Goal: Task Accomplishment & Management: Use online tool/utility

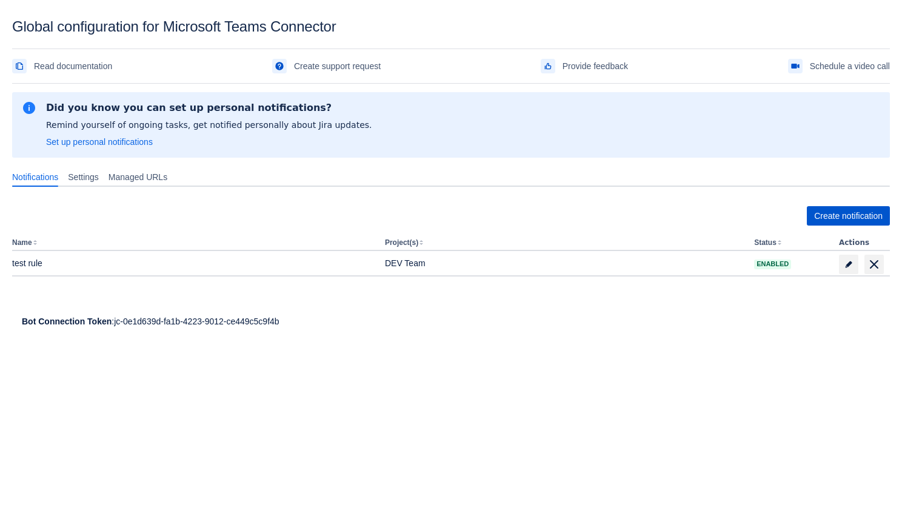
click at [820, 215] on span "Create notification" at bounding box center [848, 215] width 68 height 19
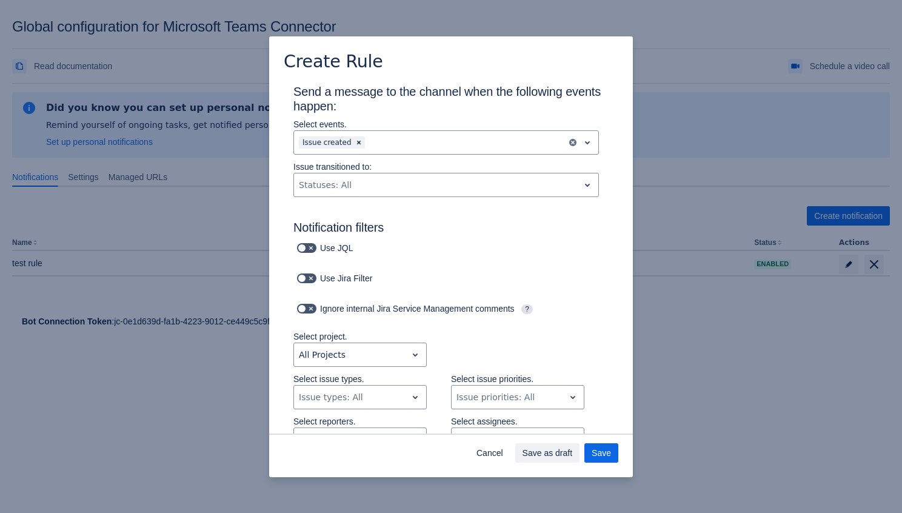
click at [708, 44] on div "Create Rule Send a message to the channel when the following events happen: Sel…" at bounding box center [451, 256] width 902 height 513
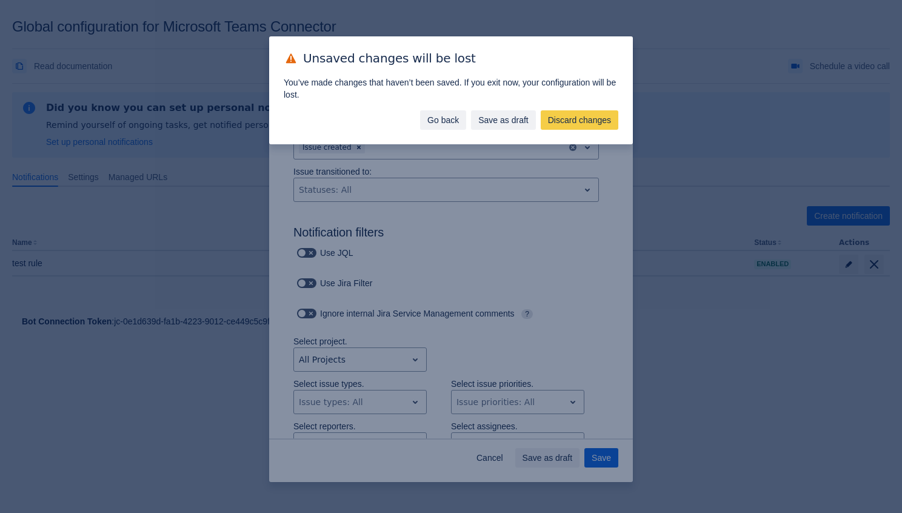
click at [432, 121] on span "Go back" at bounding box center [443, 119] width 32 height 19
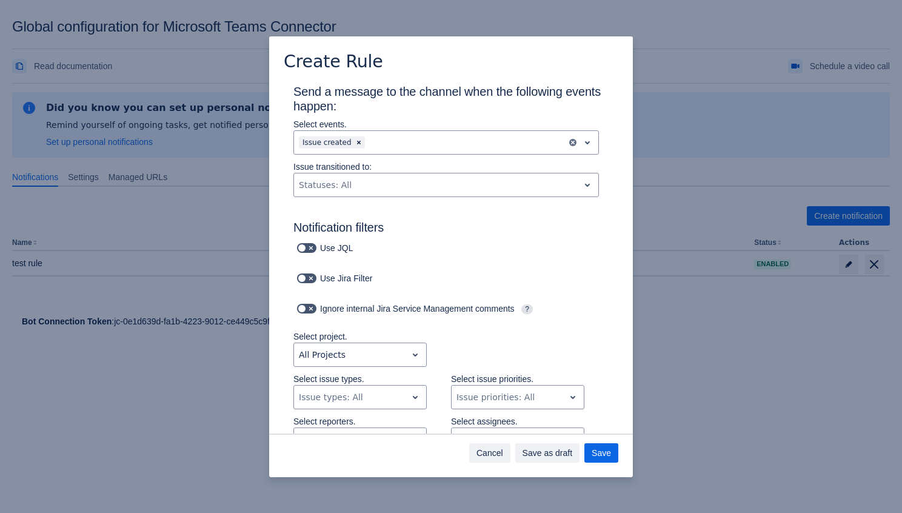
click at [482, 458] on span "Cancel" at bounding box center [489, 452] width 27 height 19
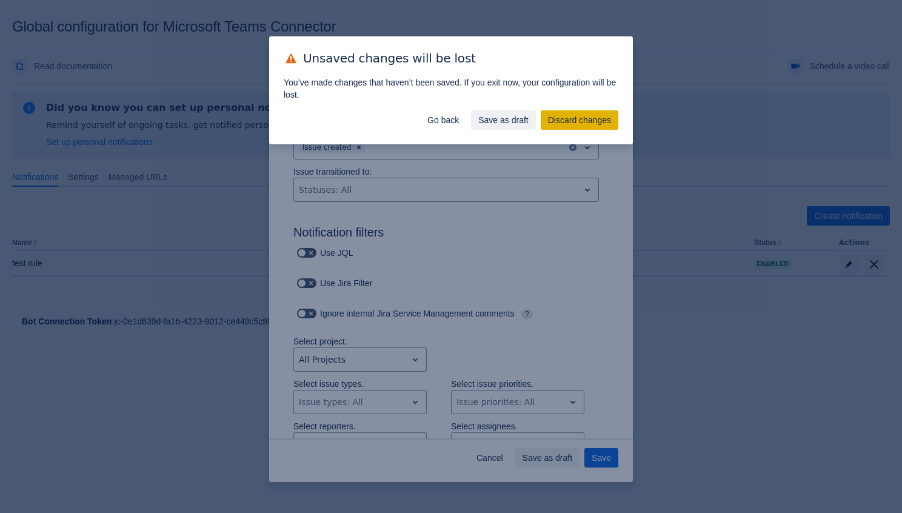
click at [574, 124] on span "Discard changes" at bounding box center [579, 119] width 63 height 19
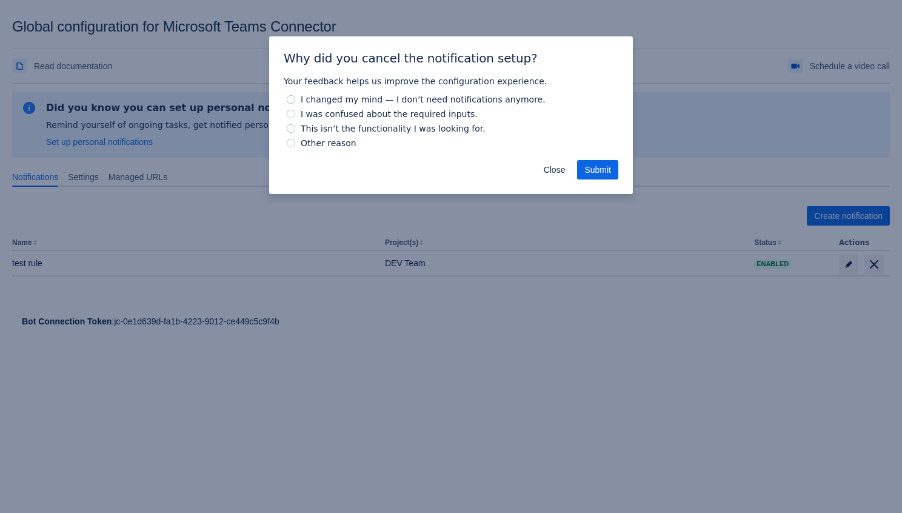
click at [320, 98] on span "I changed my mind — I don’t need notifications anymore." at bounding box center [423, 99] width 250 height 15
click at [295, 98] on input "I changed my mind — I don’t need notifications anymore." at bounding box center [291, 99] width 8 height 8
radio input "true"
click at [589, 171] on span "Submit" at bounding box center [597, 169] width 27 height 19
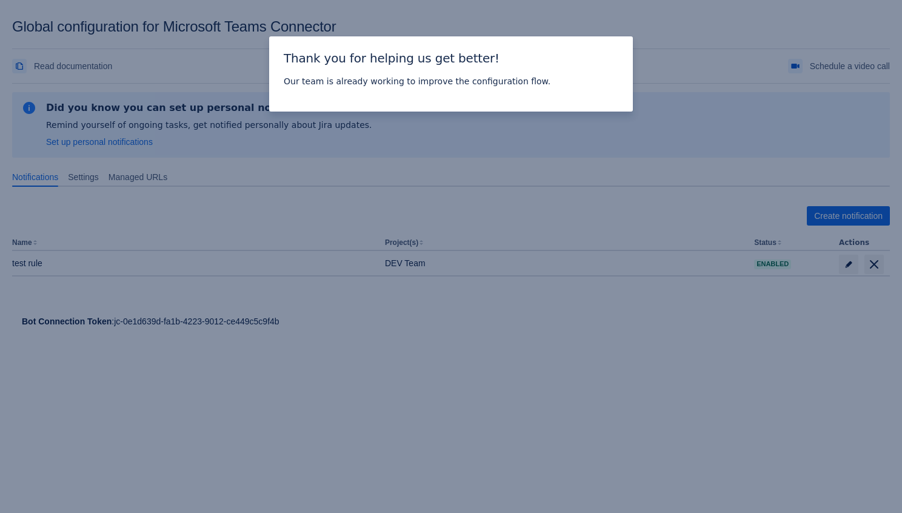
click at [483, 145] on div "Thank you for helping us get better! Our team is already working to improve the…" at bounding box center [451, 256] width 902 height 513
click at [494, 199] on div "Thank you for helping us get better! Our team is already working to improve the…" at bounding box center [451, 256] width 902 height 513
click at [397, 95] on div at bounding box center [451, 99] width 364 height 24
click at [266, 91] on div "Thank you for helping us get better! Our team is already working to improve the…" at bounding box center [451, 256] width 902 height 513
click at [353, 53] on span "Thank you for helping us get better!" at bounding box center [392, 58] width 216 height 15
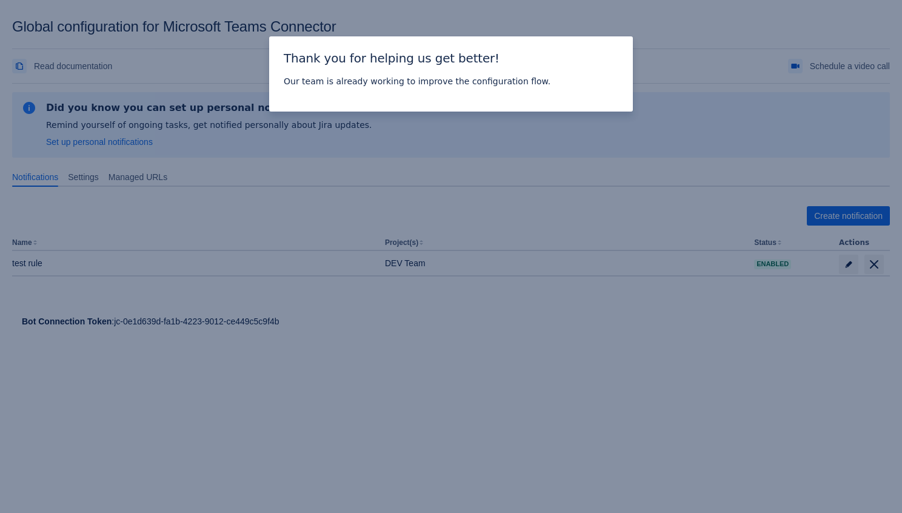
click at [430, 108] on div at bounding box center [451, 99] width 364 height 24
click at [465, 136] on div "Thank you for helping us get better! Our team is already working to improve the…" at bounding box center [451, 256] width 902 height 513
click at [258, 65] on div "Thank you for helping us get better! Our team is already working to improve the…" at bounding box center [451, 256] width 902 height 513
click at [434, 59] on span "Thank you for helping us get better!" at bounding box center [392, 58] width 216 height 15
click at [448, 88] on div at bounding box center [451, 99] width 364 height 24
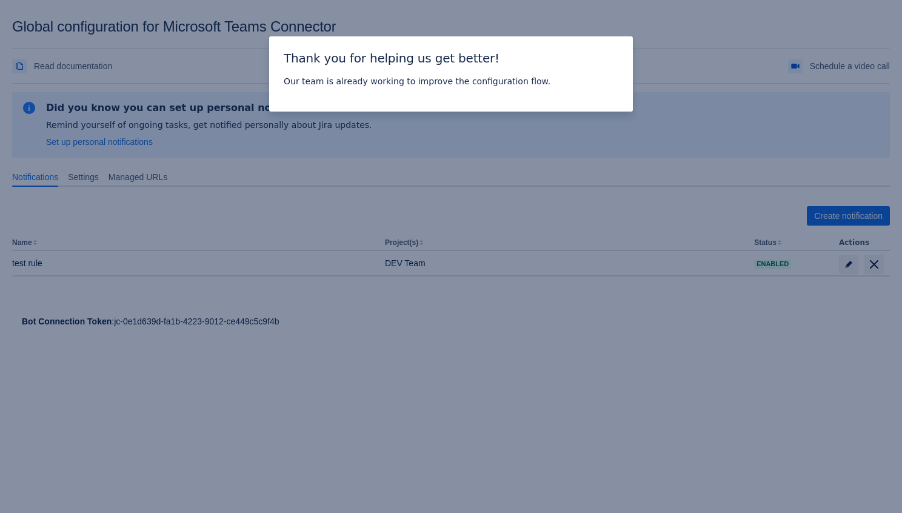
click at [317, 93] on div at bounding box center [451, 99] width 364 height 24
click at [329, 68] on div "Thank you for helping us get better!" at bounding box center [451, 55] width 364 height 39
drag, startPoint x: 285, startPoint y: 120, endPoint x: 309, endPoint y: 135, distance: 28.1
click at [285, 120] on div "Thank you for helping us get better! Our team is already working to improve the…" at bounding box center [451, 256] width 902 height 513
drag, startPoint x: 393, startPoint y: 176, endPoint x: 387, endPoint y: 179, distance: 6.8
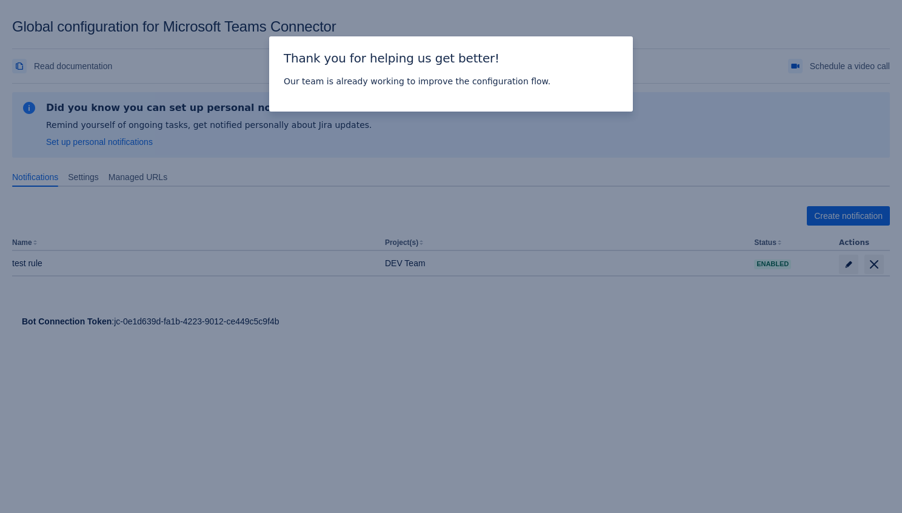
click at [393, 176] on div "Thank you for helping us get better! Our team is already working to improve the…" at bounding box center [451, 256] width 902 height 513
drag, startPoint x: 200, startPoint y: 159, endPoint x: 150, endPoint y: 28, distance: 140.0
click at [196, 147] on div "Thank you for helping us get better! Our team is already working to improve the…" at bounding box center [451, 256] width 902 height 513
drag, startPoint x: 150, startPoint y: 28, endPoint x: 161, endPoint y: 32, distance: 11.1
click at [150, 28] on div "Thank you for helping us get better! Our team is already working to improve the…" at bounding box center [451, 256] width 902 height 513
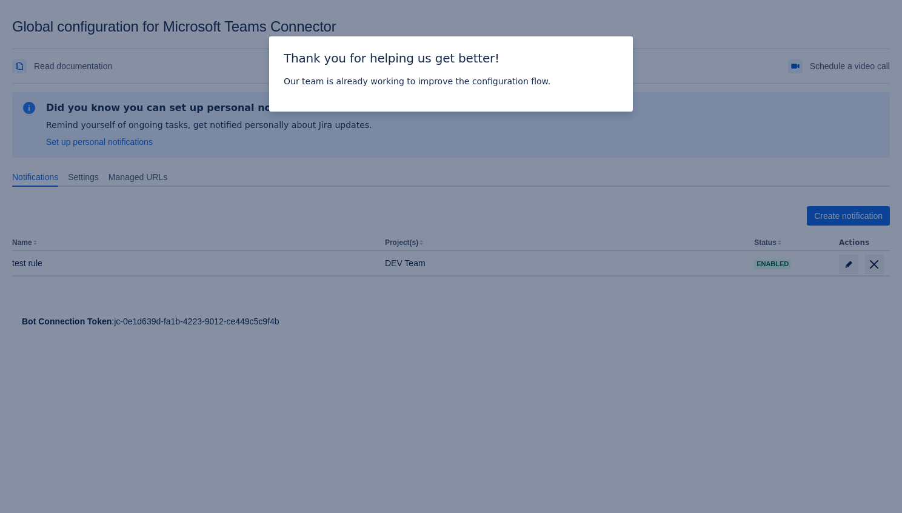
click at [453, 21] on div "Thank you for helping us get better! Our team is already working to improve the…" at bounding box center [451, 256] width 902 height 513
drag, startPoint x: 716, startPoint y: 58, endPoint x: 690, endPoint y: 72, distance: 29.3
click at [716, 58] on div "Thank you for helping us get better! Our team is already working to improve the…" at bounding box center [451, 256] width 902 height 513
click at [636, 120] on div "Thank you for helping us get better! Our team is already working to improve the…" at bounding box center [451, 256] width 902 height 513
click at [608, 141] on div "Thank you for helping us get better! Our team is already working to improve the…" at bounding box center [451, 256] width 902 height 513
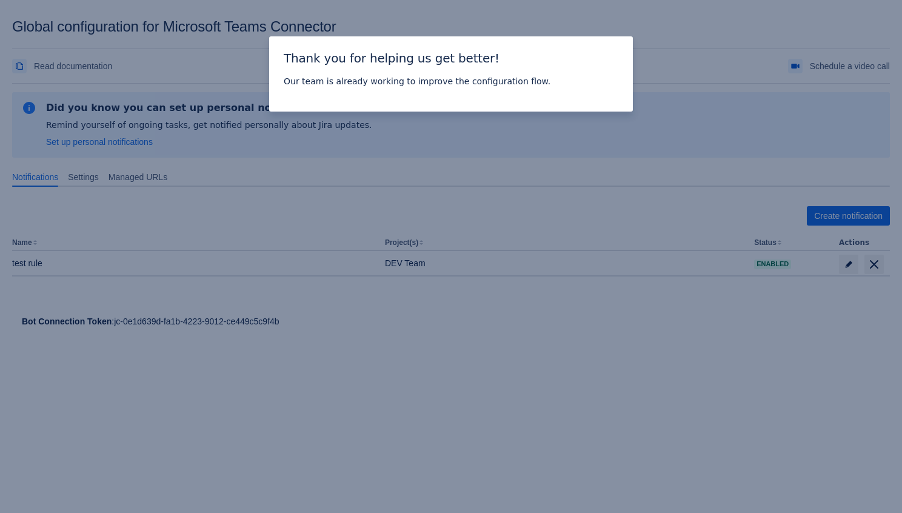
drag, startPoint x: 567, startPoint y: 145, endPoint x: 500, endPoint y: 137, distance: 67.2
click at [567, 145] on div "Thank you for helping us get better! Our team is already working to improve the…" at bounding box center [451, 256] width 902 height 513
click at [393, 76] on span "Our team is already working to improve the configuration flow." at bounding box center [417, 81] width 267 height 10
click at [277, 82] on div "Our team is already working to improve the configuration flow." at bounding box center [451, 81] width 364 height 15
click at [232, 90] on div "Thank you for helping us get better! Our team is already working to improve the…" at bounding box center [451, 256] width 902 height 513
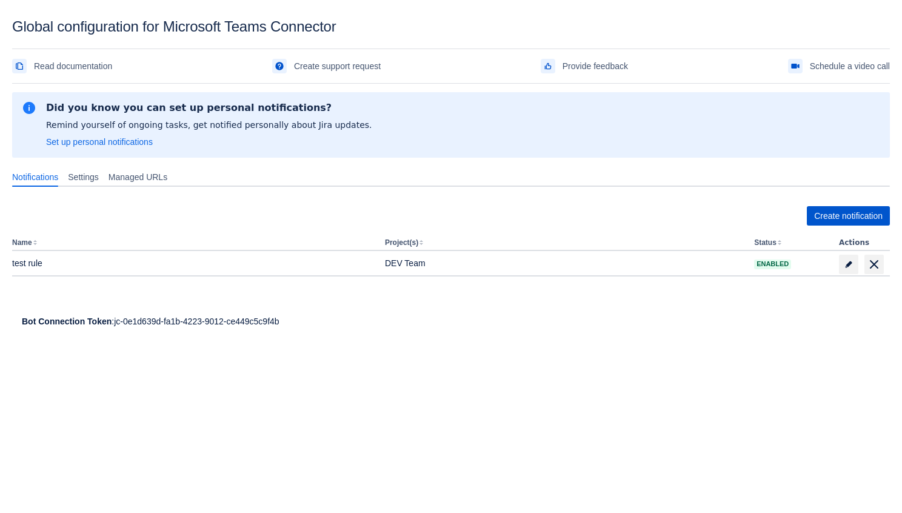
click at [814, 214] on span "Create notification" at bounding box center [848, 215] width 68 height 19
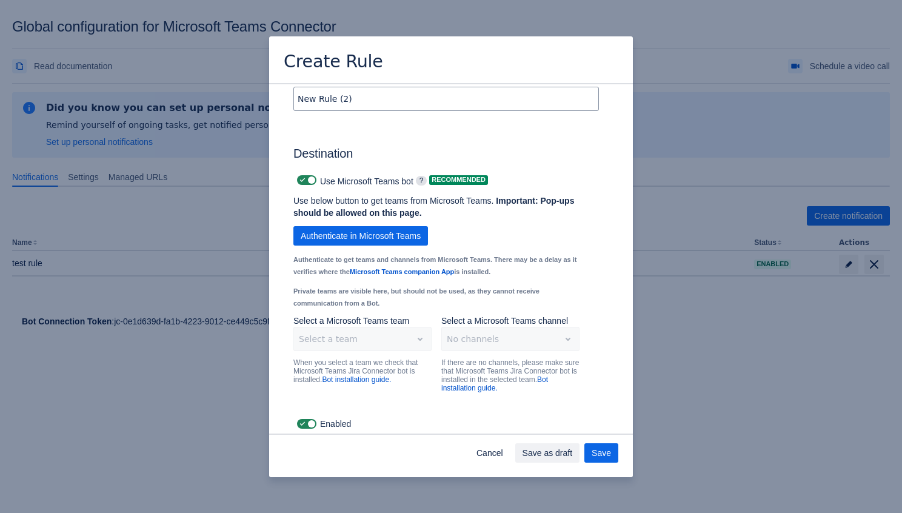
scroll to position [829, 0]
click at [403, 242] on span "Authenticate in Microsoft Teams" at bounding box center [361, 236] width 120 height 19
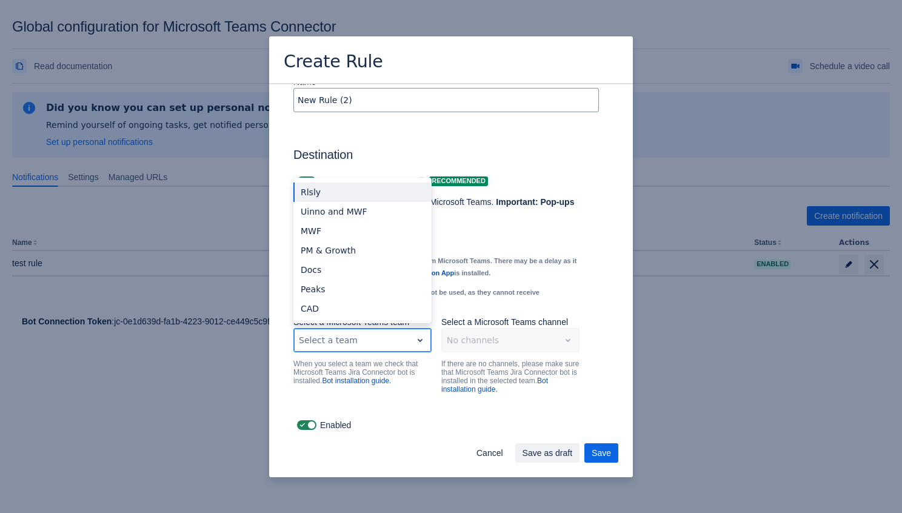
click at [360, 331] on div "Select a team" at bounding box center [353, 339] width 118 height 19
click at [368, 231] on div "MWF" at bounding box center [362, 230] width 138 height 19
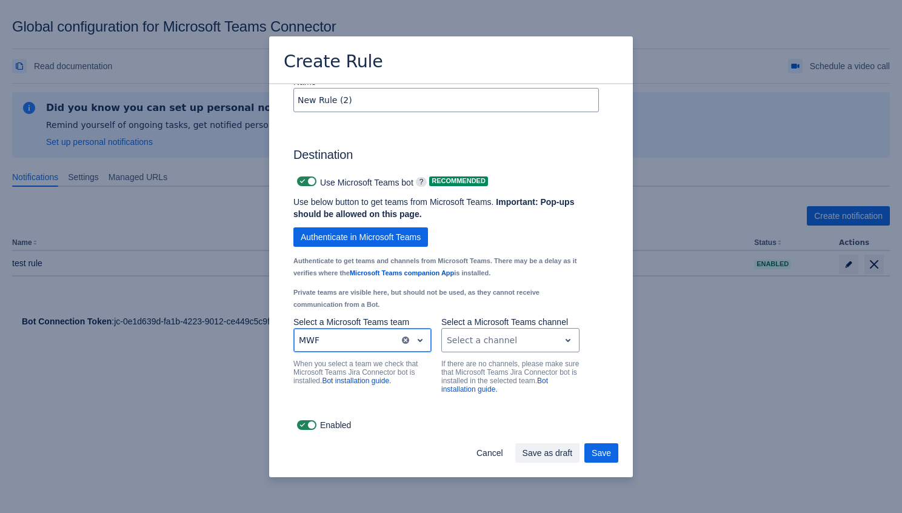
click at [378, 342] on div "Scrollable content" at bounding box center [347, 340] width 96 height 15
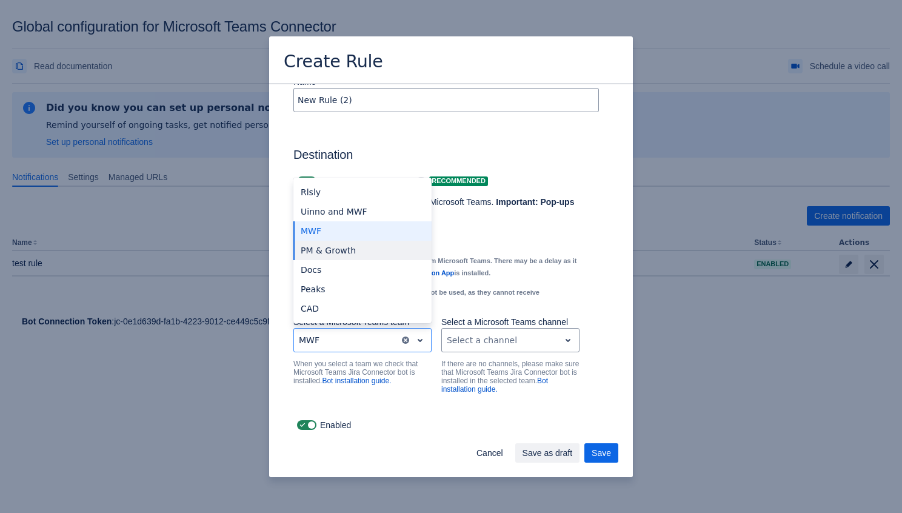
click at [551, 126] on div "Destination Use Microsoft Teams bot ? Recommended Use below button to get teams…" at bounding box center [445, 267] width 305 height 298
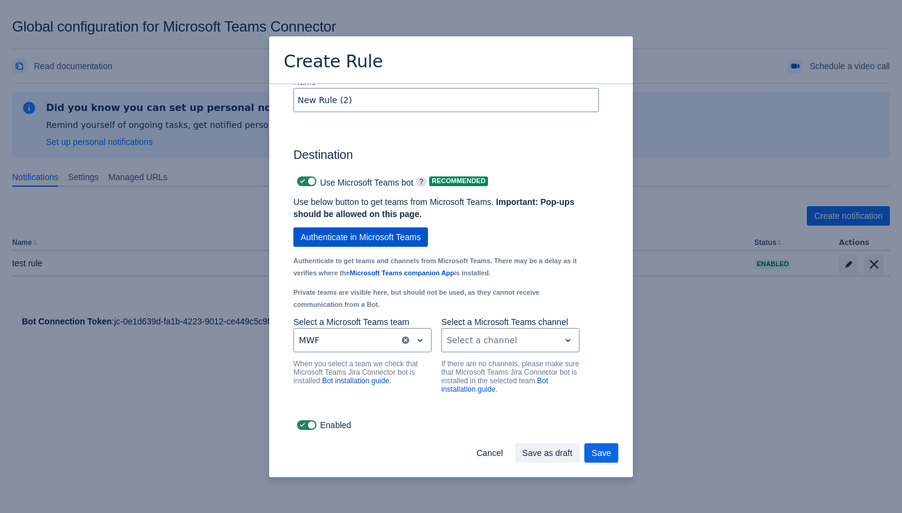
click at [407, 238] on span "Authenticate in Microsoft Teams" at bounding box center [361, 236] width 120 height 19
click at [663, 109] on div "Create Rule Send a message to the channel when the following events happen: Sel…" at bounding box center [451, 256] width 902 height 513
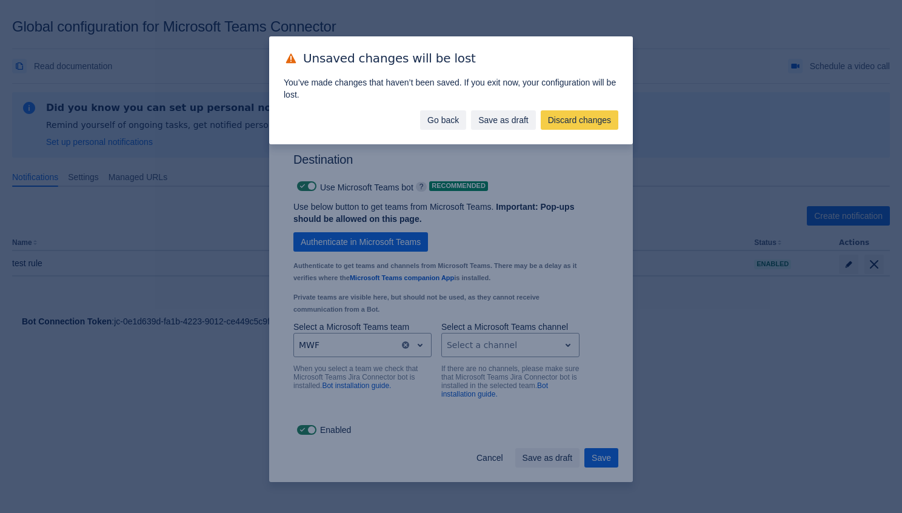
click at [449, 113] on span "Go back" at bounding box center [443, 119] width 32 height 19
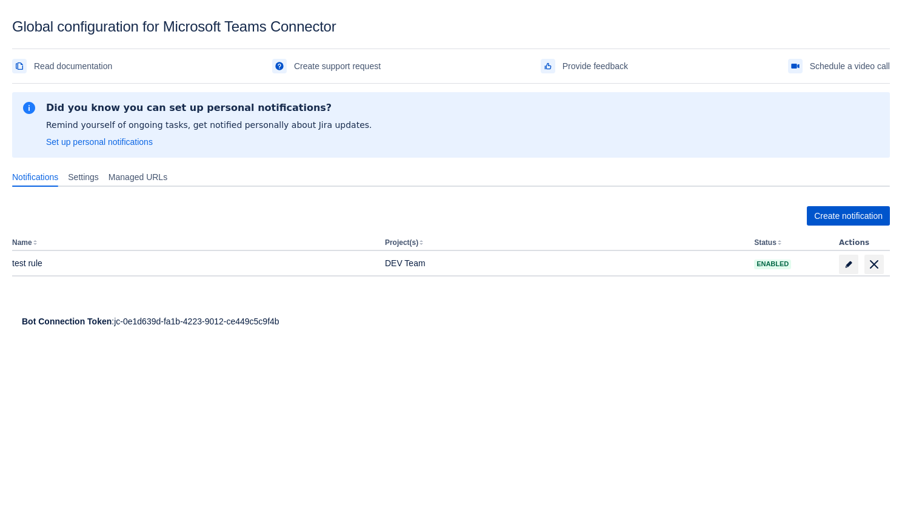
click at [829, 206] on span "Create notification" at bounding box center [848, 215] width 68 height 19
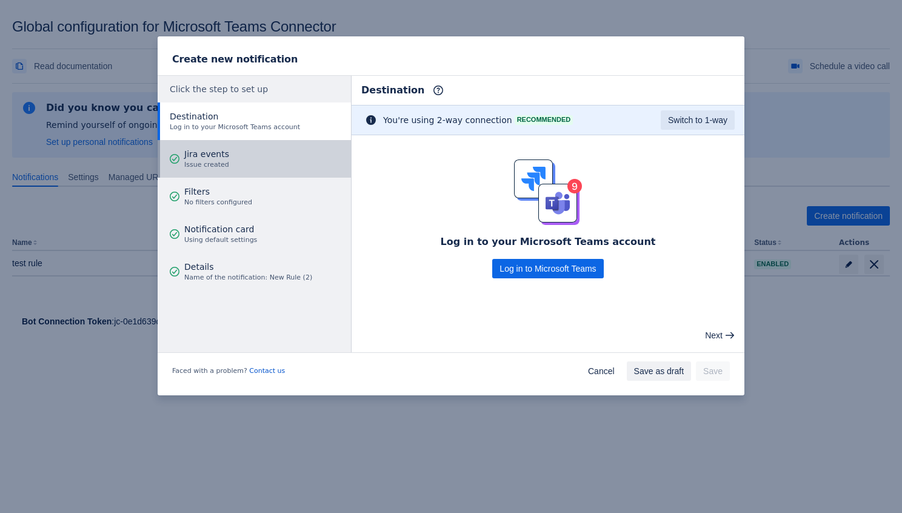
click at [195, 157] on span "Jira events" at bounding box center [206, 154] width 45 height 12
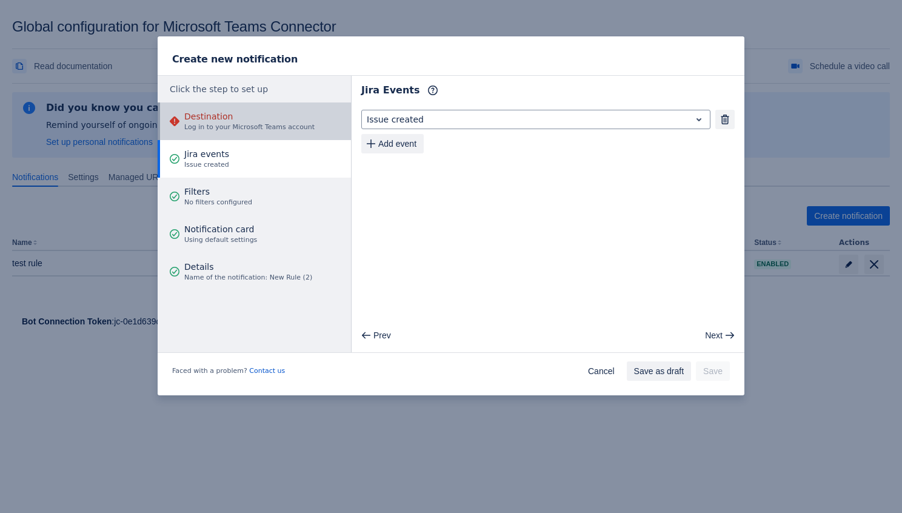
click at [225, 124] on span "Log in to your Microsoft Teams account" at bounding box center [249, 127] width 130 height 10
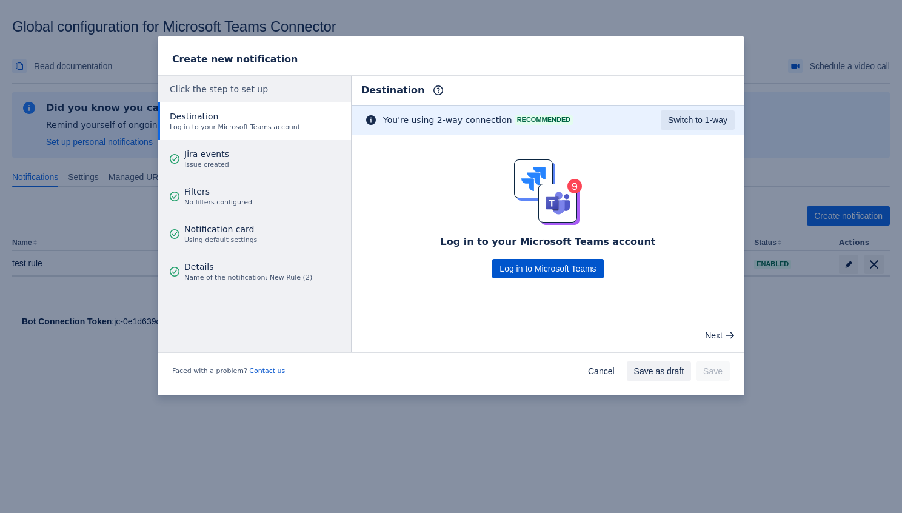
click at [537, 269] on span "Log in to Microsoft Teams" at bounding box center [547, 268] width 96 height 19
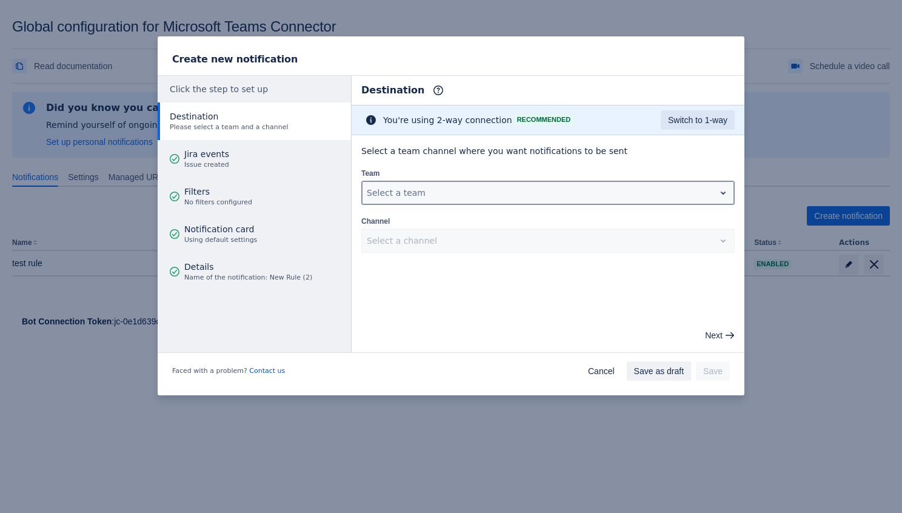
click at [456, 191] on div at bounding box center [538, 192] width 343 height 15
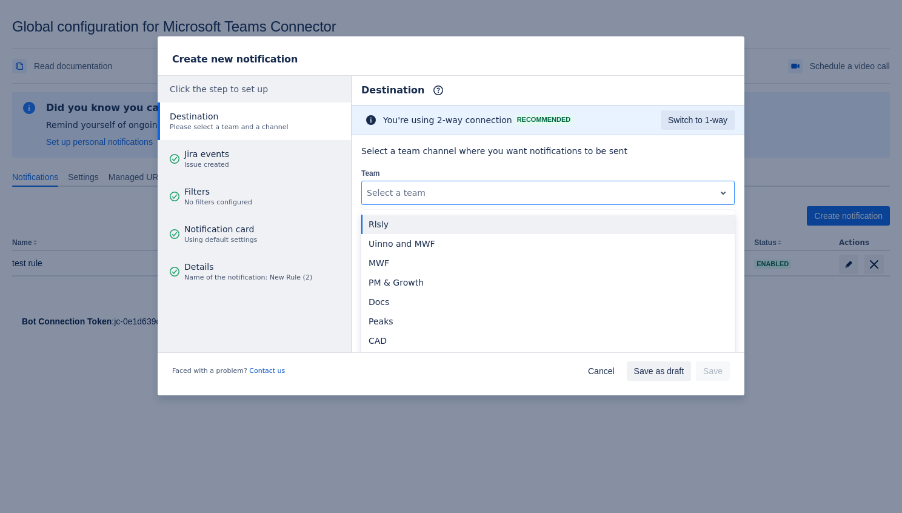
click at [500, 158] on div "Select a team channel where you want notifications to be sent Team Rlsly not se…" at bounding box center [547, 199] width 373 height 108
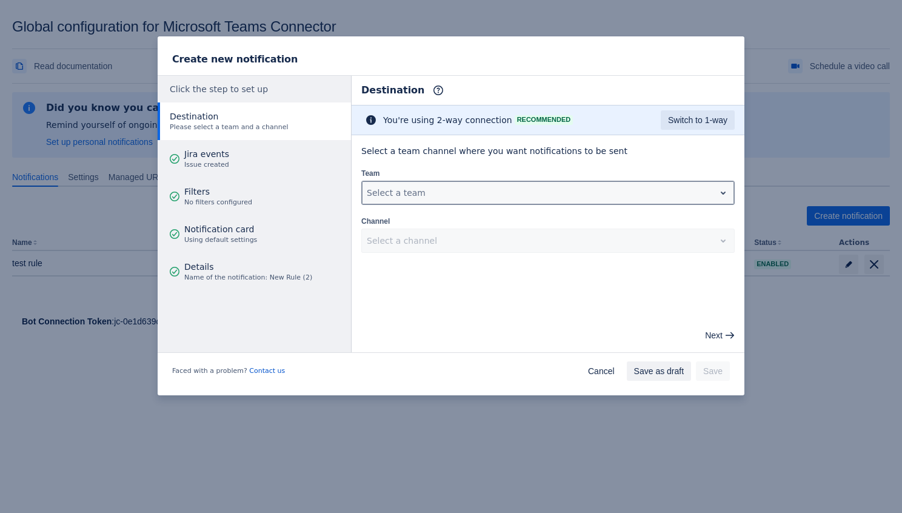
click at [462, 196] on div at bounding box center [538, 192] width 343 height 15
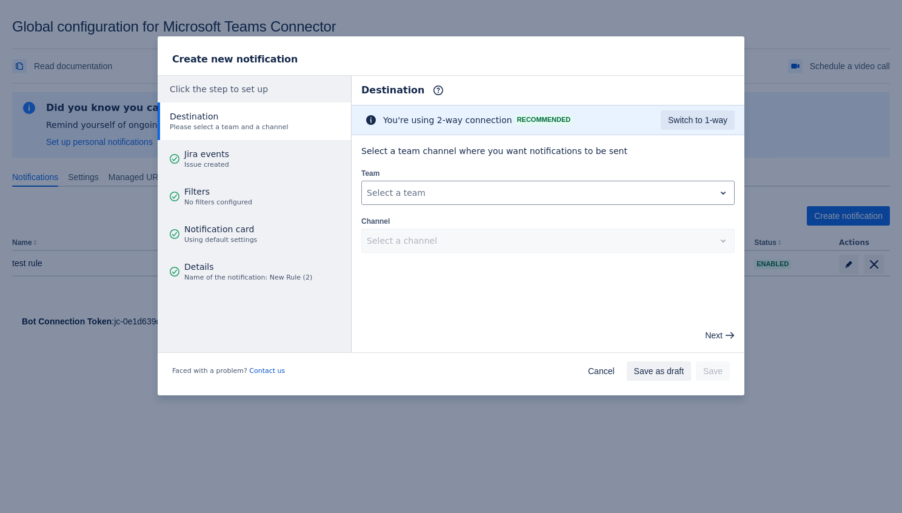
click at [445, 162] on div "Select a team channel where you want notifications to be sent Team Select a tea…" at bounding box center [547, 199] width 373 height 108
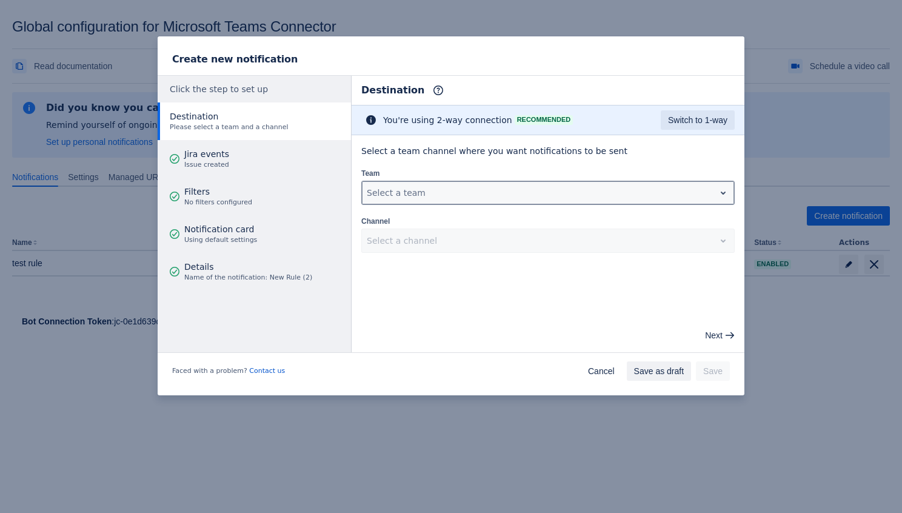
click at [422, 191] on div at bounding box center [538, 192] width 343 height 15
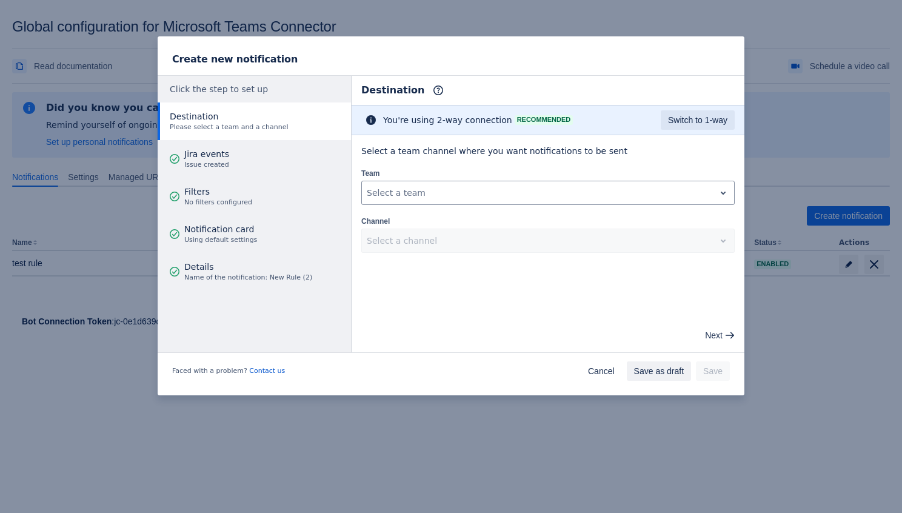
click at [438, 170] on div "Team Select a team" at bounding box center [547, 186] width 373 height 38
click at [503, 205] on div "Select a team channel where you want notifications to be sent Team Select a tea…" at bounding box center [547, 199] width 373 height 108
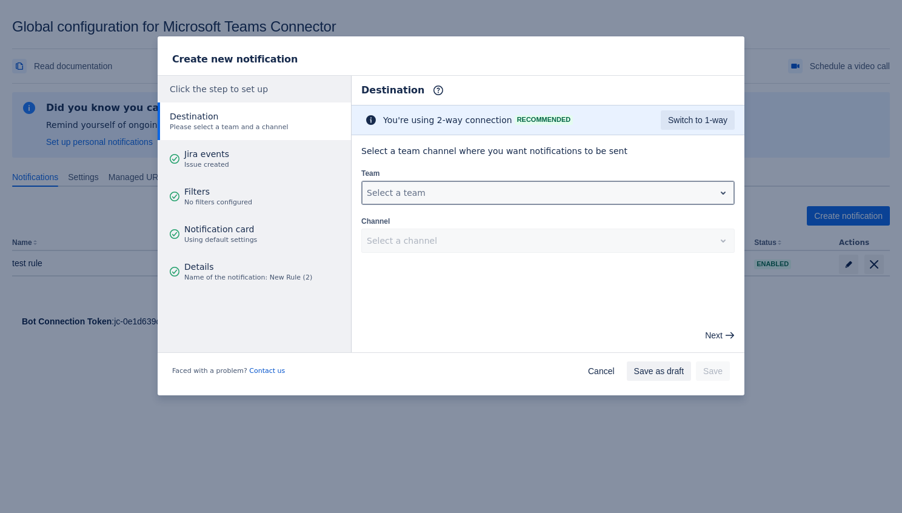
click at [513, 193] on div at bounding box center [538, 192] width 343 height 15
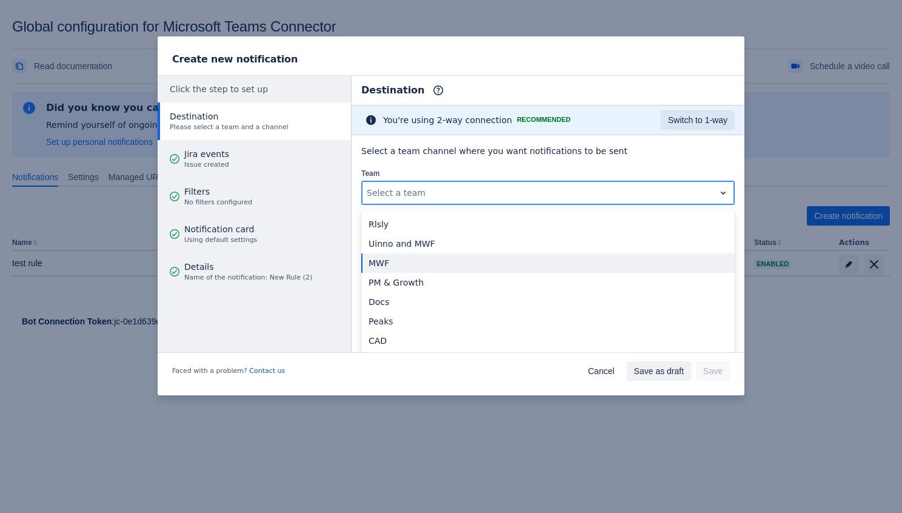
click at [424, 267] on div "MWF" at bounding box center [547, 262] width 373 height 19
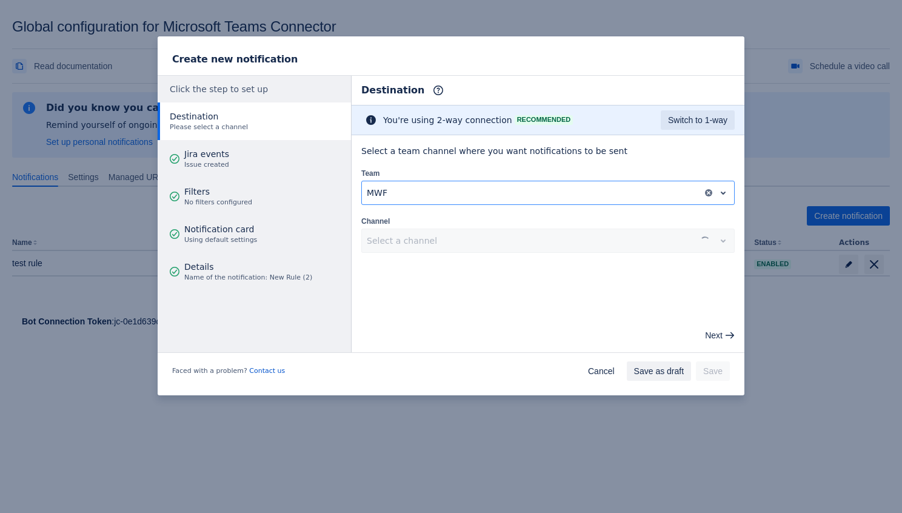
click at [445, 247] on div "Select a channel" at bounding box center [547, 240] width 373 height 24
click at [490, 231] on div "Select a channel" at bounding box center [538, 240] width 353 height 19
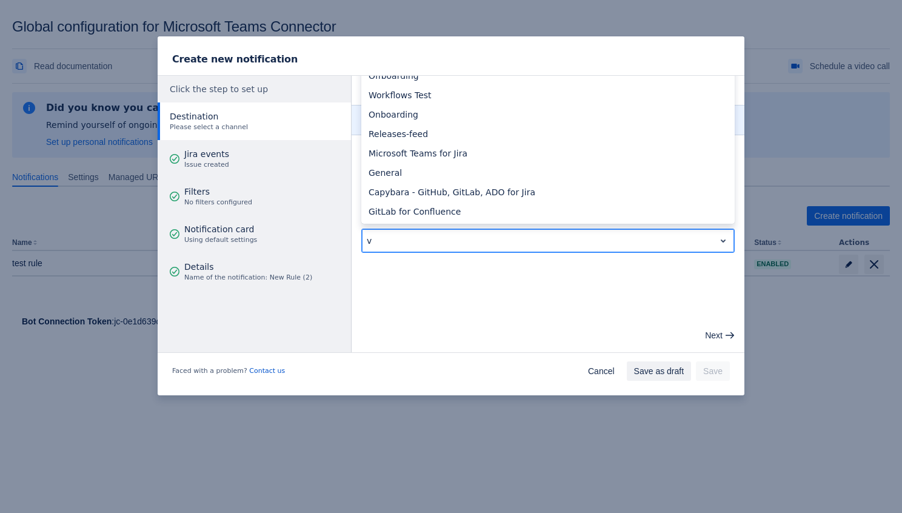
type input "va"
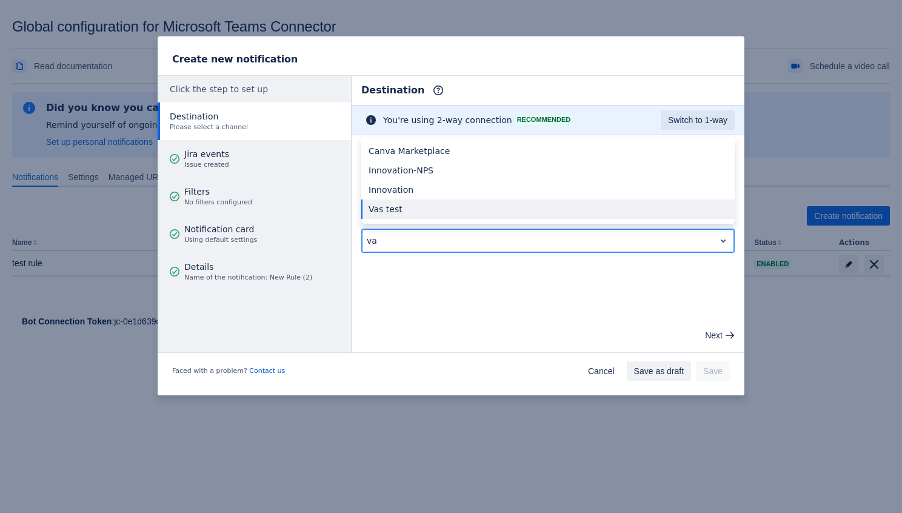
click at [407, 211] on div "Vas test" at bounding box center [547, 208] width 373 height 19
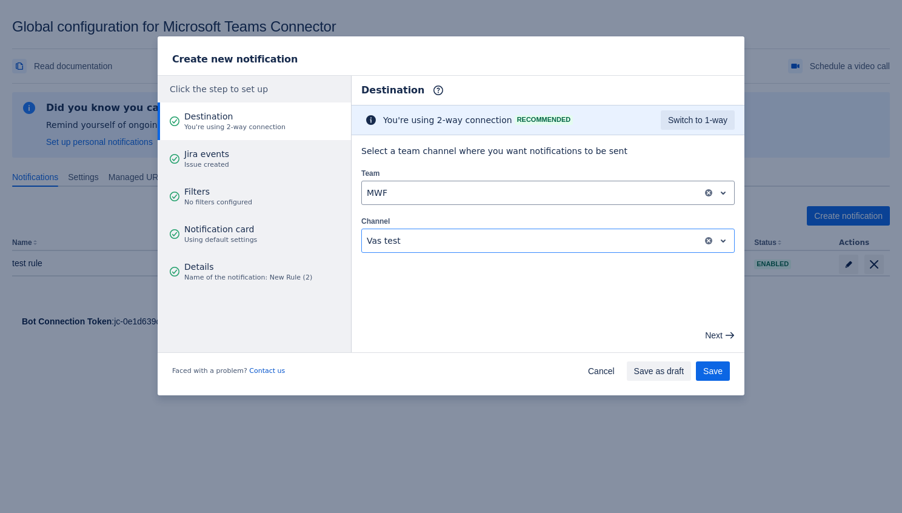
click at [453, 273] on main "Destination Info This determines how and where the bot will send notifications …" at bounding box center [547, 214] width 393 height 276
click at [724, 335] on button "Next" at bounding box center [718, 334] width 42 height 19
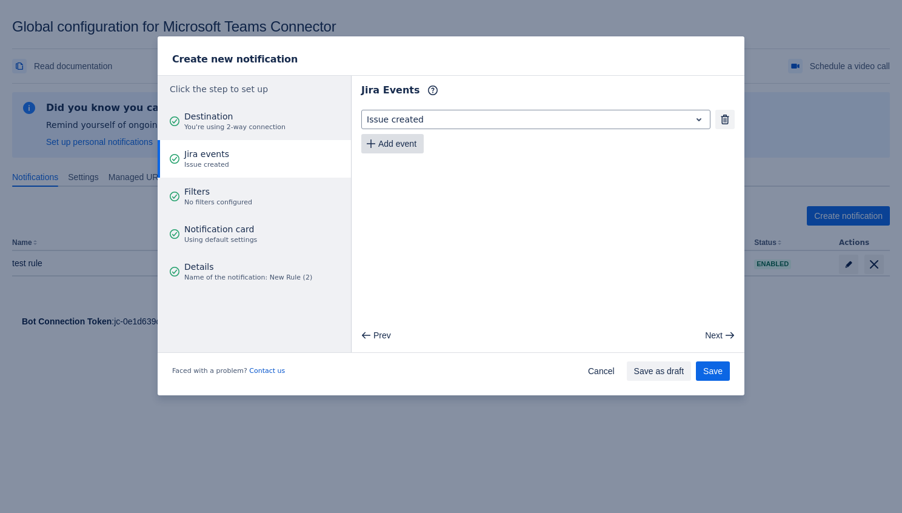
click at [403, 143] on span "Add event" at bounding box center [397, 143] width 38 height 19
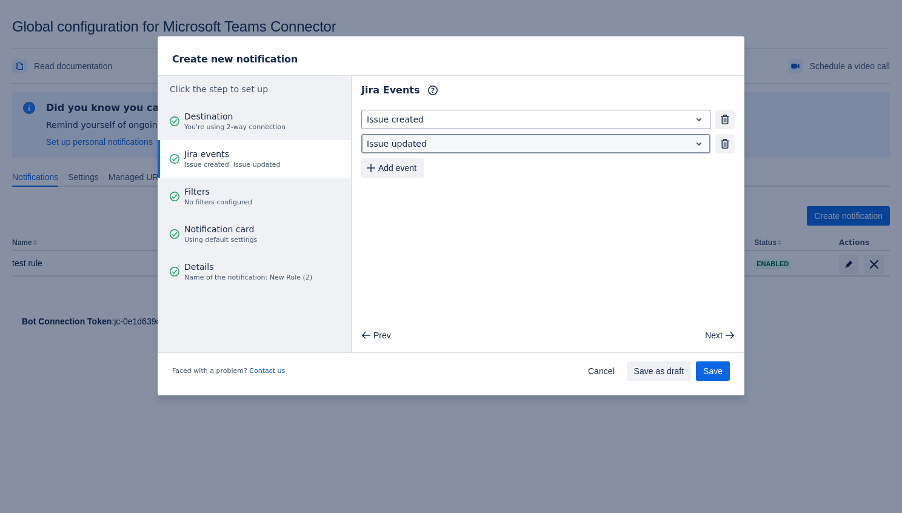
click at [410, 144] on div at bounding box center [526, 143] width 319 height 15
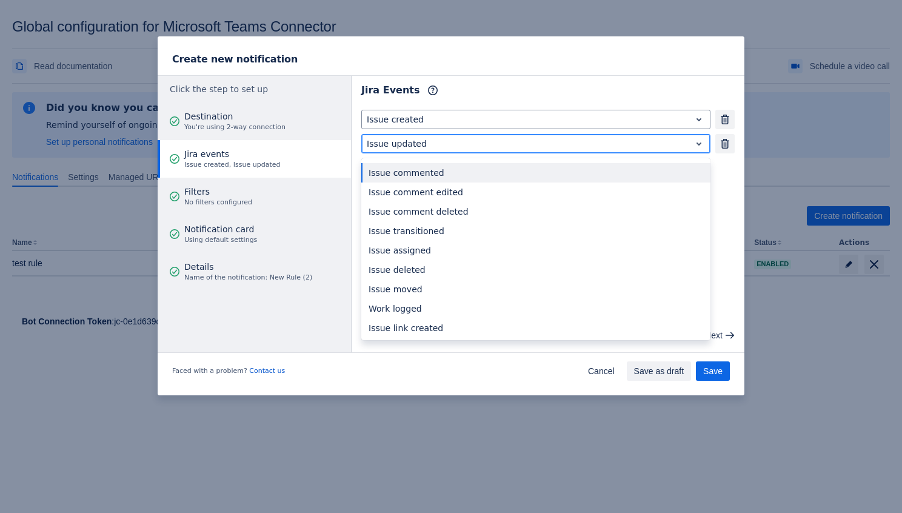
click at [439, 178] on div "Issue commented" at bounding box center [535, 172] width 349 height 19
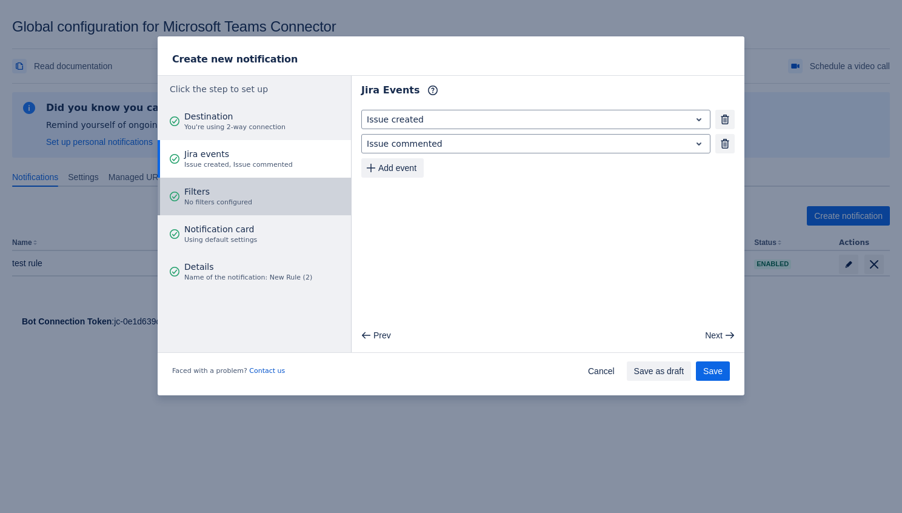
click at [293, 191] on button "Filters No filters configured" at bounding box center [254, 197] width 193 height 38
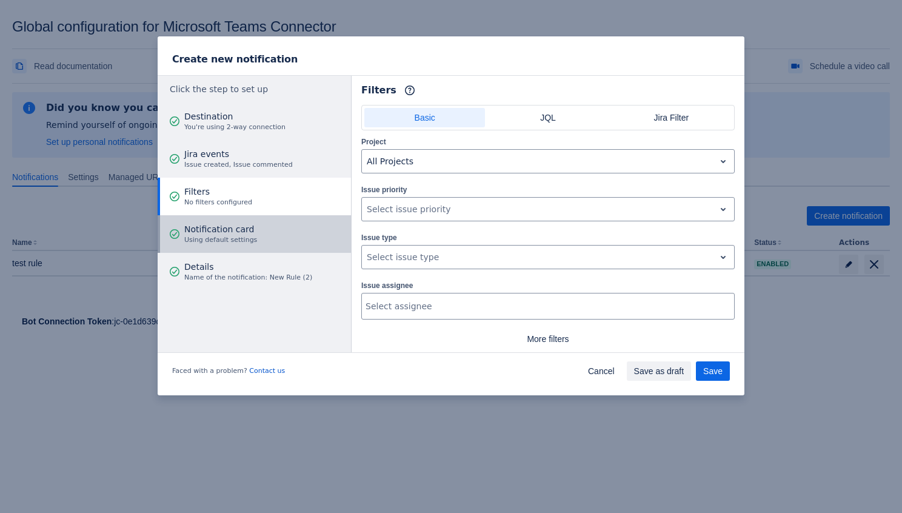
click at [275, 218] on button "Notification card Using default settings" at bounding box center [254, 234] width 193 height 38
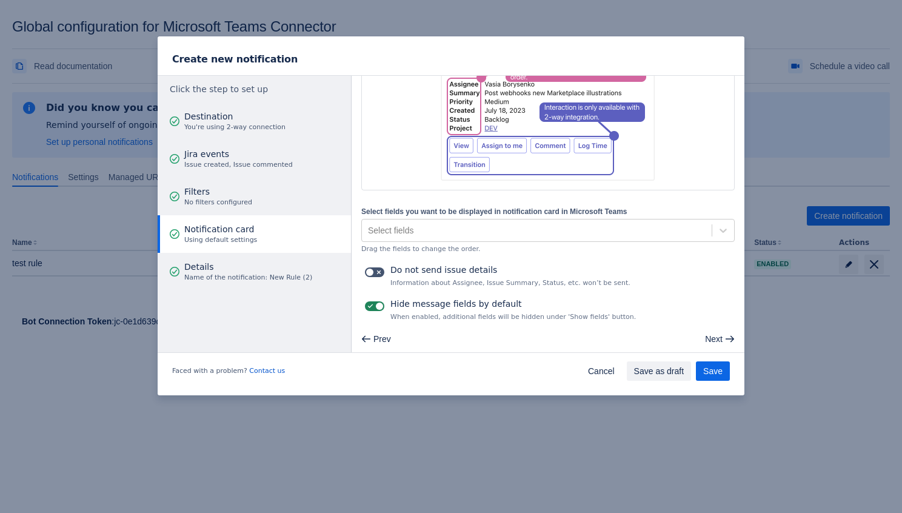
scroll to position [145, 0]
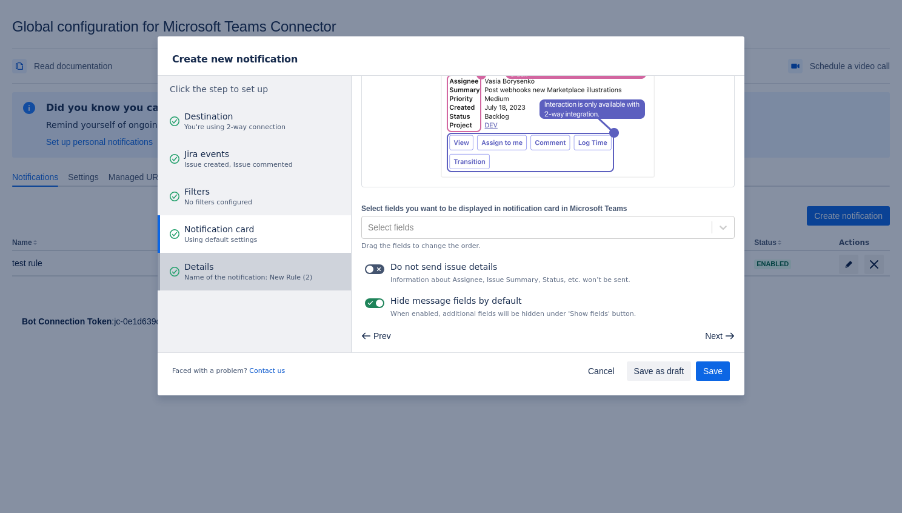
click at [295, 270] on span "Details" at bounding box center [248, 267] width 128 height 12
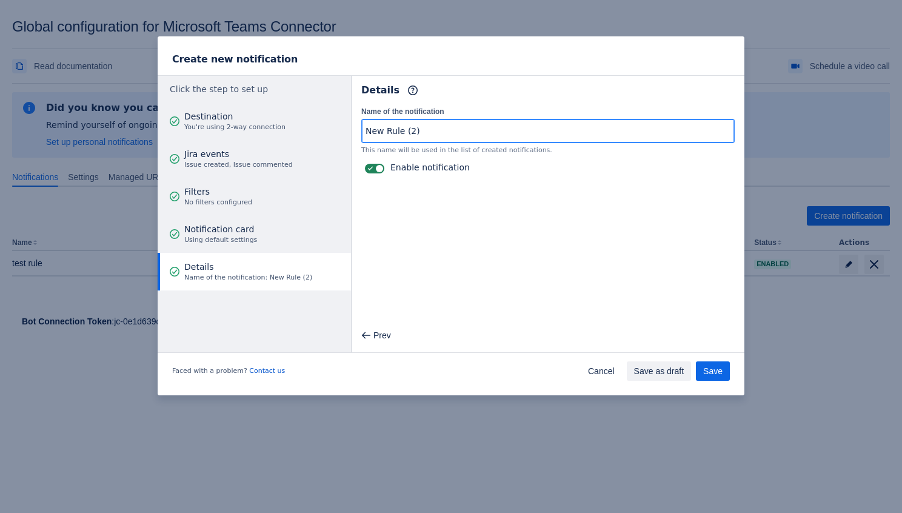
drag, startPoint x: 401, startPoint y: 131, endPoint x: 324, endPoint y: 128, distance: 77.6
click at [324, 128] on div "Click the step to set up Destination You're using 2-way connection Jira events …" at bounding box center [451, 214] width 587 height 278
type input "Vas test rule"
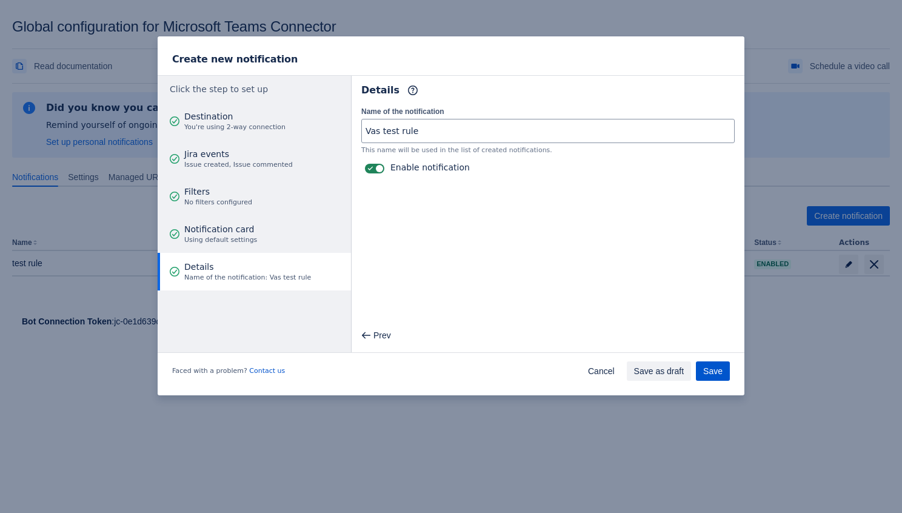
click at [708, 371] on span "Save" at bounding box center [712, 370] width 19 height 19
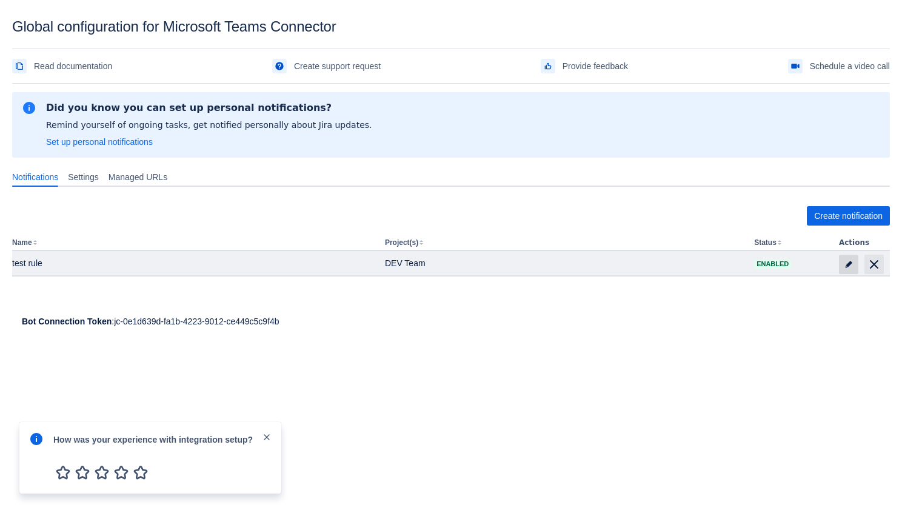
click at [846, 260] on span "edit" at bounding box center [848, 264] width 10 height 10
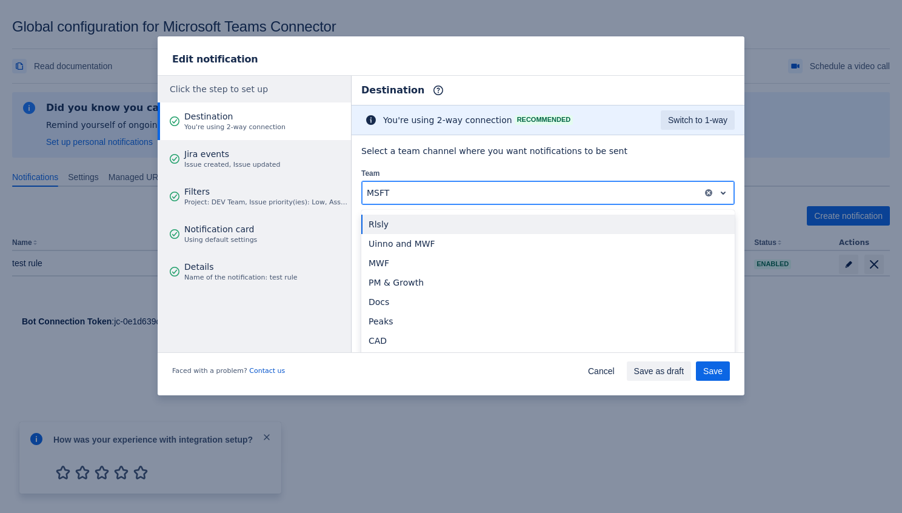
click at [410, 199] on div at bounding box center [532, 192] width 331 height 15
click at [436, 162] on div "Select a team channel where you want notifications to be sent Team Rlsly not se…" at bounding box center [547, 199] width 373 height 108
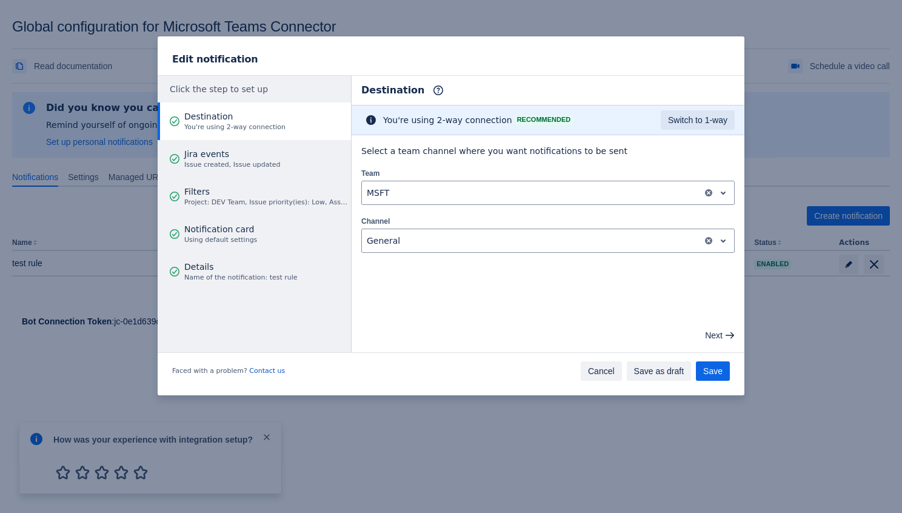
click at [593, 367] on span "Cancel" at bounding box center [601, 370] width 27 height 19
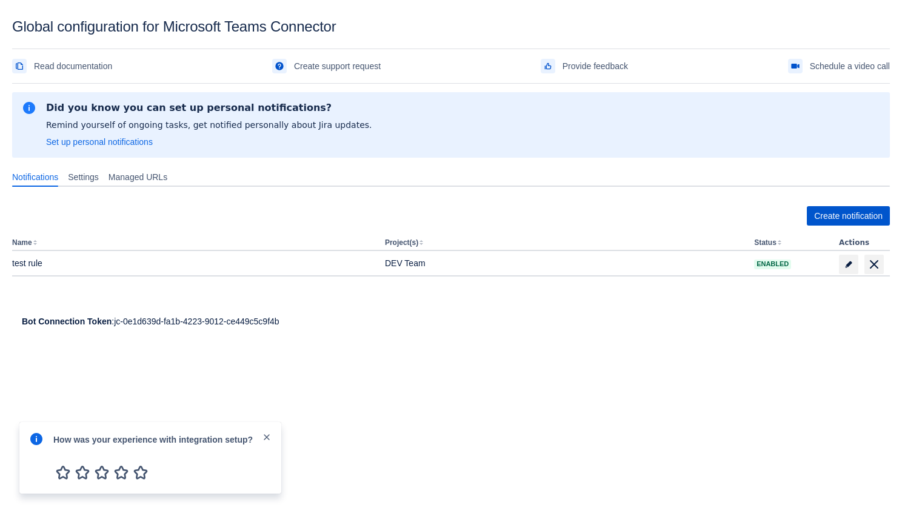
click at [826, 213] on span "Create notification" at bounding box center [848, 215] width 68 height 19
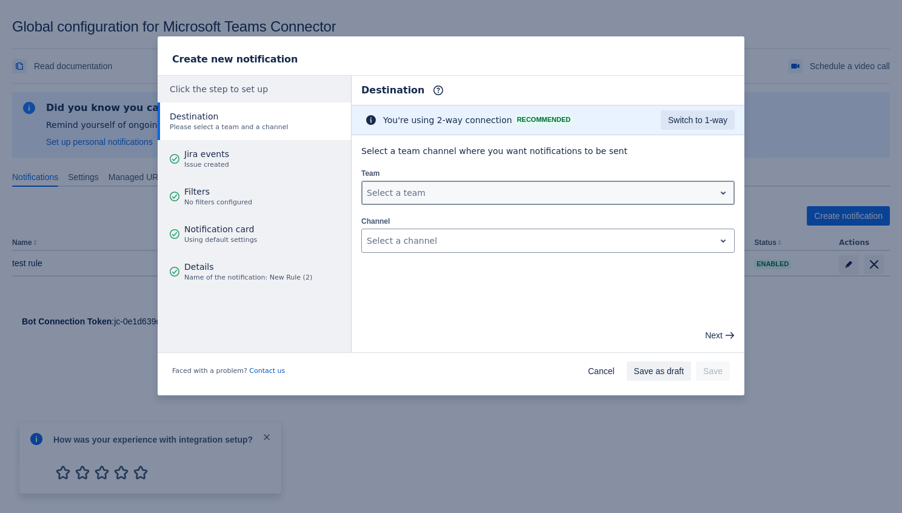
click at [465, 187] on div at bounding box center [538, 192] width 343 height 15
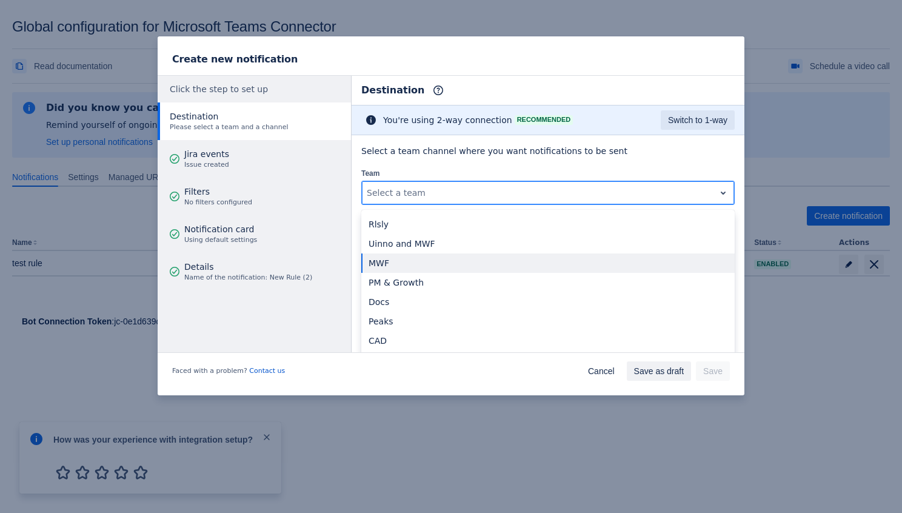
click at [405, 257] on div "MWF" at bounding box center [547, 262] width 373 height 19
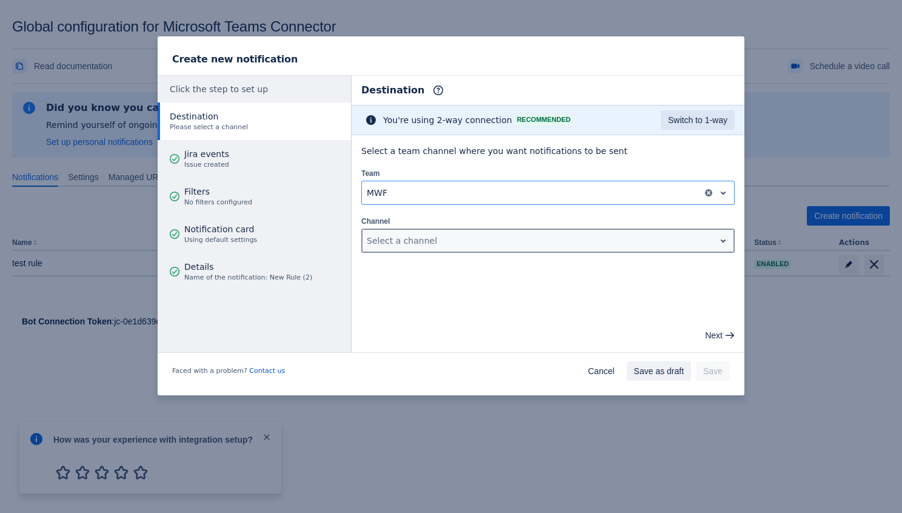
click at [447, 244] on div at bounding box center [538, 240] width 343 height 15
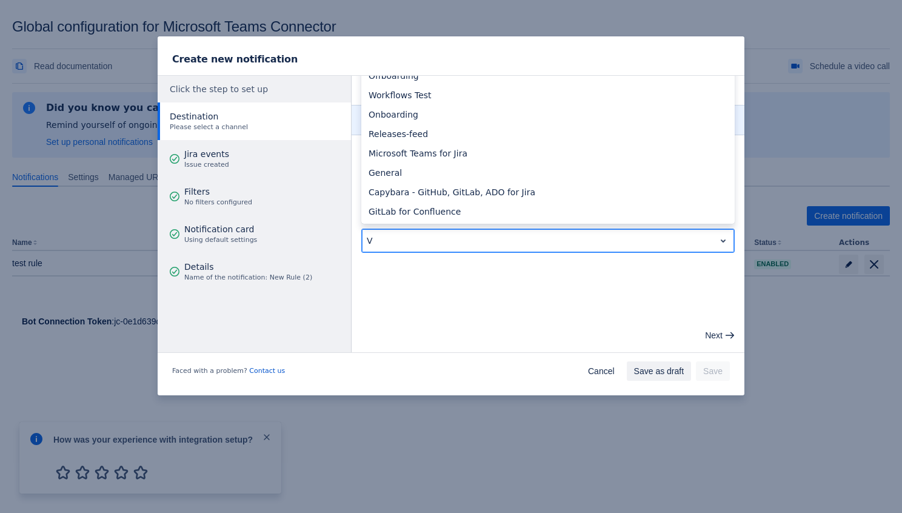
type input "Va"
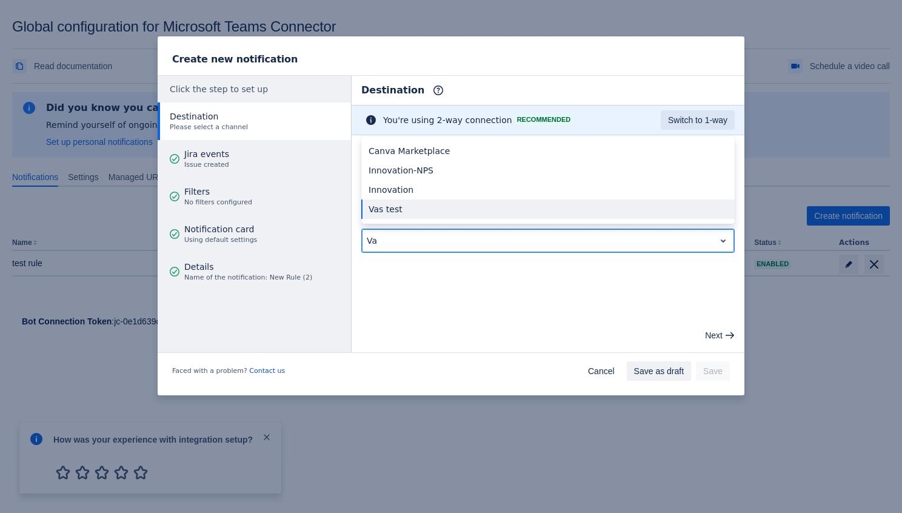
click at [426, 210] on div "Vas test" at bounding box center [547, 208] width 373 height 19
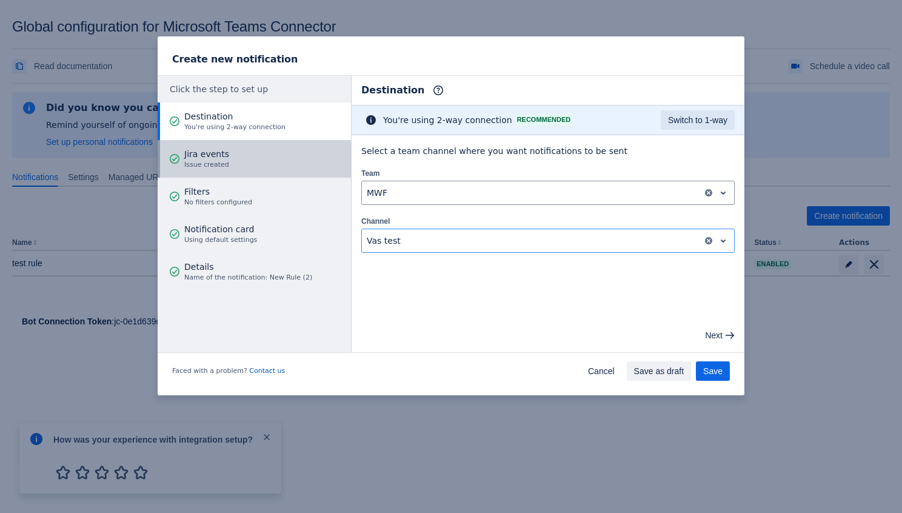
click at [277, 153] on button "Jira events Issue created" at bounding box center [254, 159] width 193 height 38
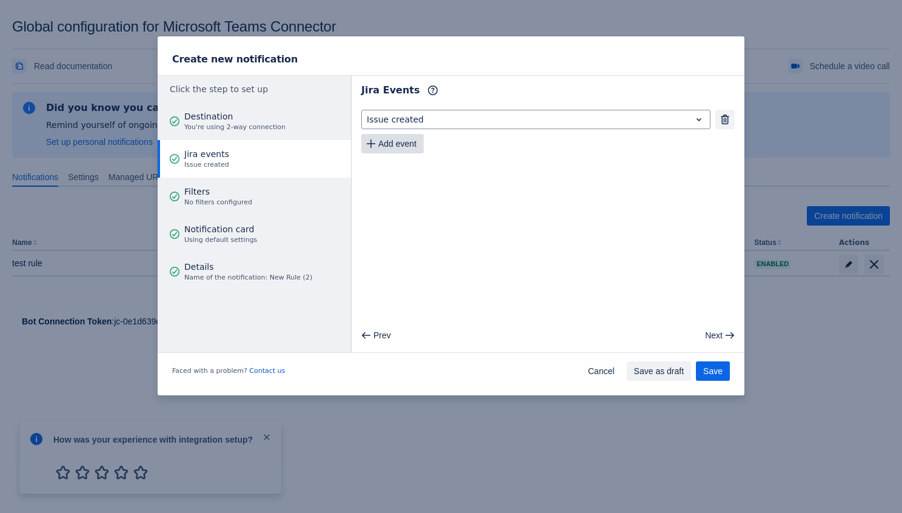
click at [403, 134] on span "Add event" at bounding box center [397, 143] width 38 height 19
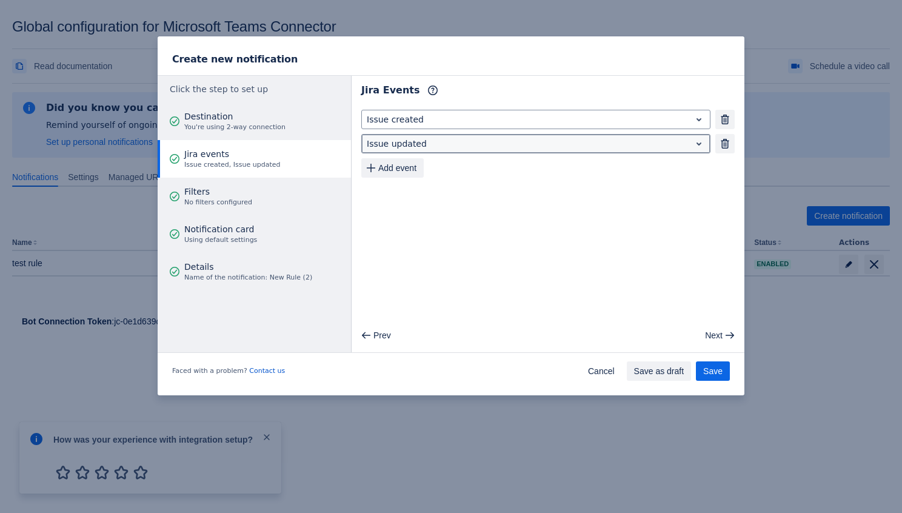
click at [390, 150] on div at bounding box center [526, 143] width 319 height 15
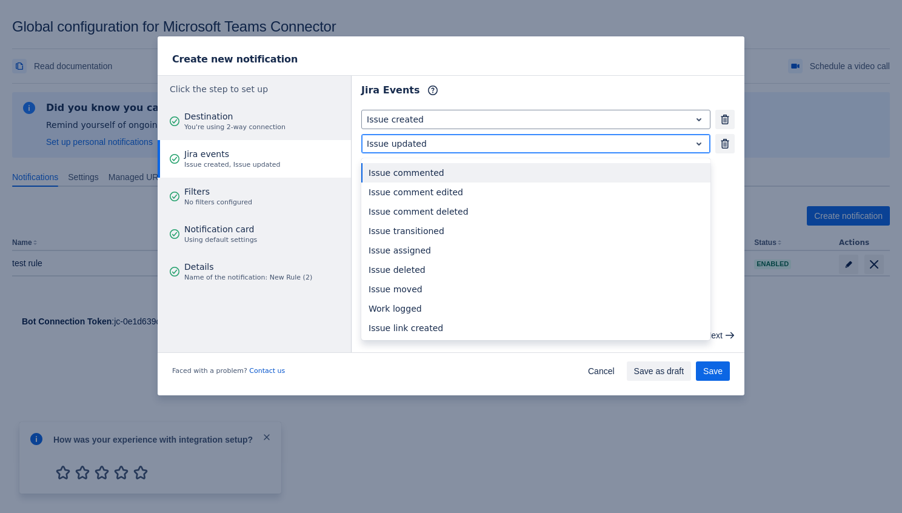
click at [382, 168] on div "Issue commented" at bounding box center [535, 172] width 349 height 19
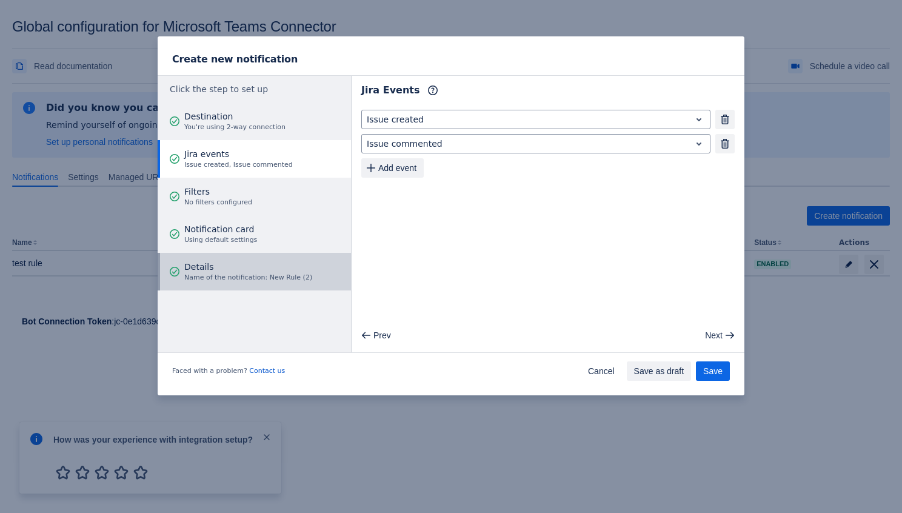
click at [264, 279] on span "Name of the notification: New Rule (2)" at bounding box center [248, 278] width 128 height 10
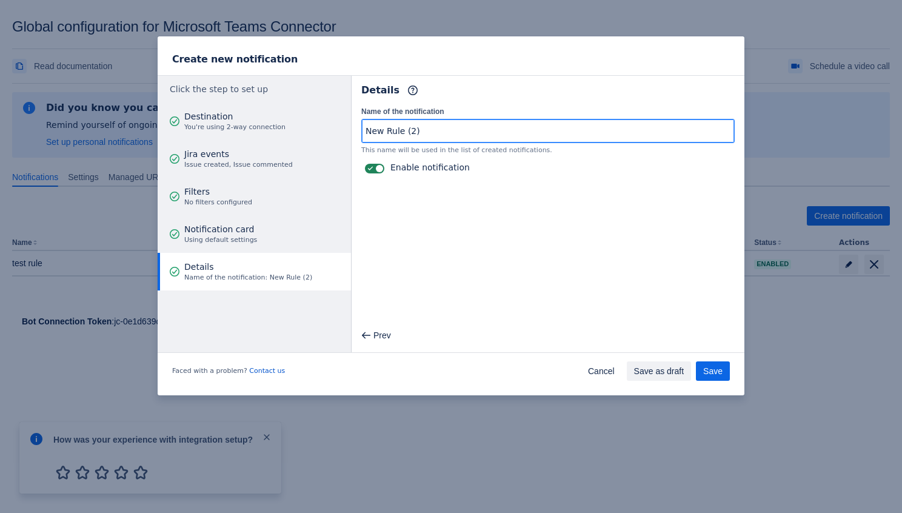
click at [405, 135] on input "New Rule (2)" at bounding box center [548, 131] width 372 height 22
drag, startPoint x: 418, startPoint y: 135, endPoint x: 333, endPoint y: 135, distance: 85.4
click at [333, 135] on div "Click the step to set up Destination You're using 2-way connection Jira events …" at bounding box center [451, 214] width 587 height 278
type input "Vas test rule"
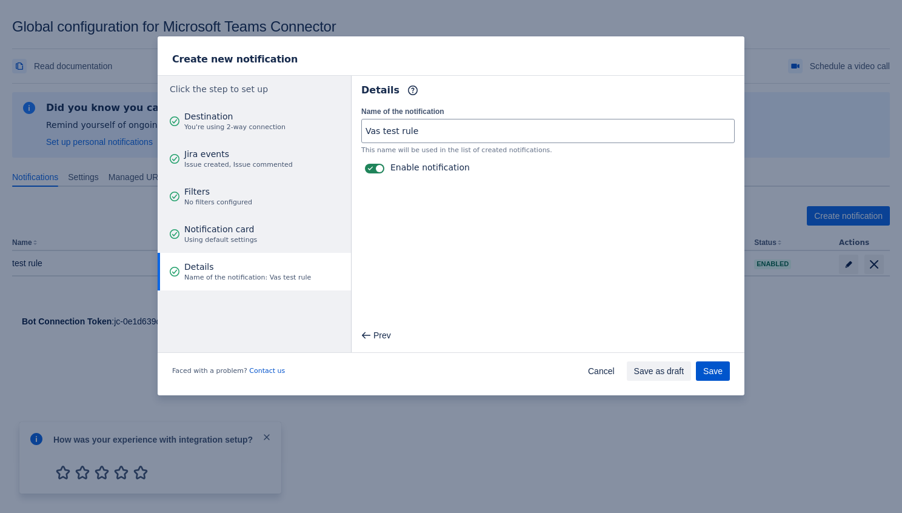
click at [703, 368] on span "Save" at bounding box center [712, 370] width 19 height 19
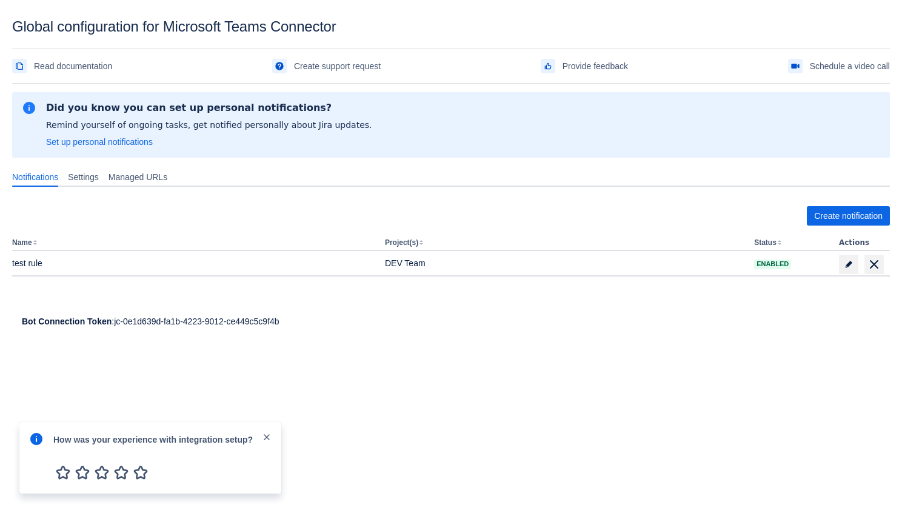
click at [703, 368] on body "Global configuration for Microsoft Teams Connector Read documentation Create su…" at bounding box center [451, 274] width 902 height 513
click at [270, 436] on span "close" at bounding box center [267, 437] width 10 height 10
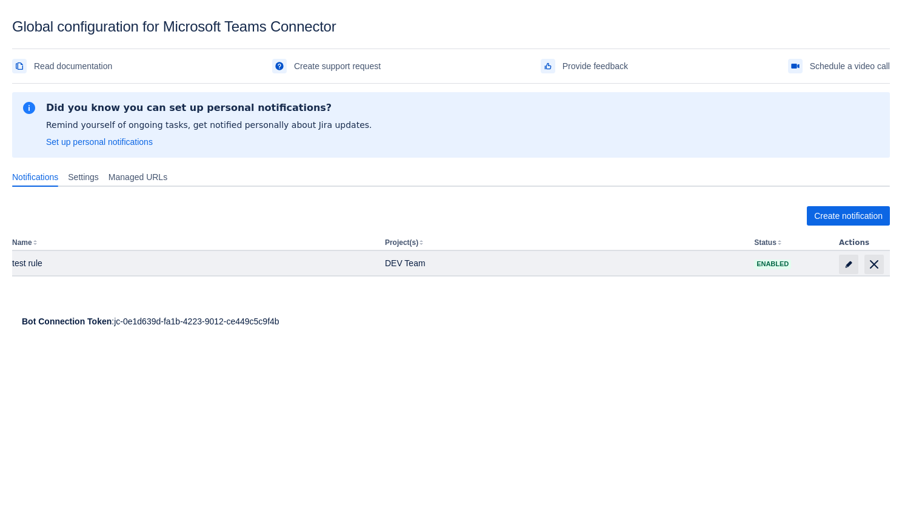
click at [83, 261] on div "test rule" at bounding box center [193, 263] width 363 height 12
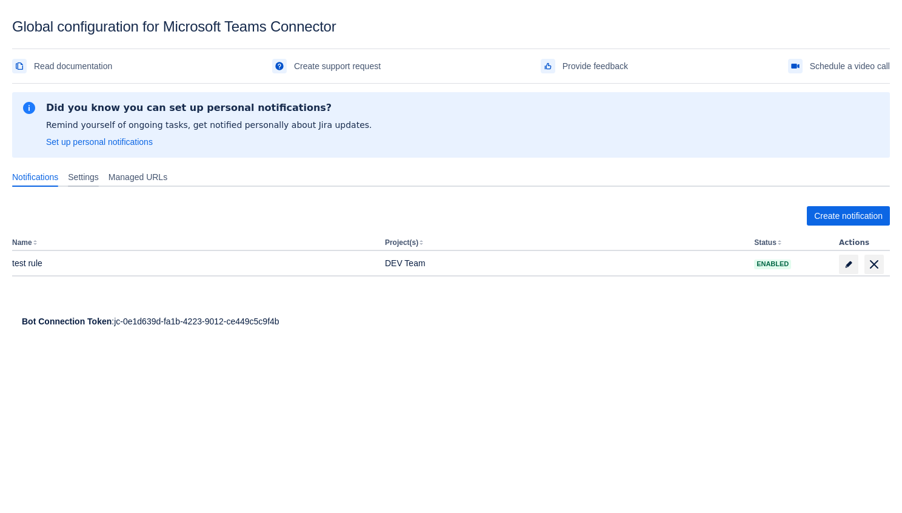
click at [96, 182] on span "Settings" at bounding box center [83, 177] width 31 height 12
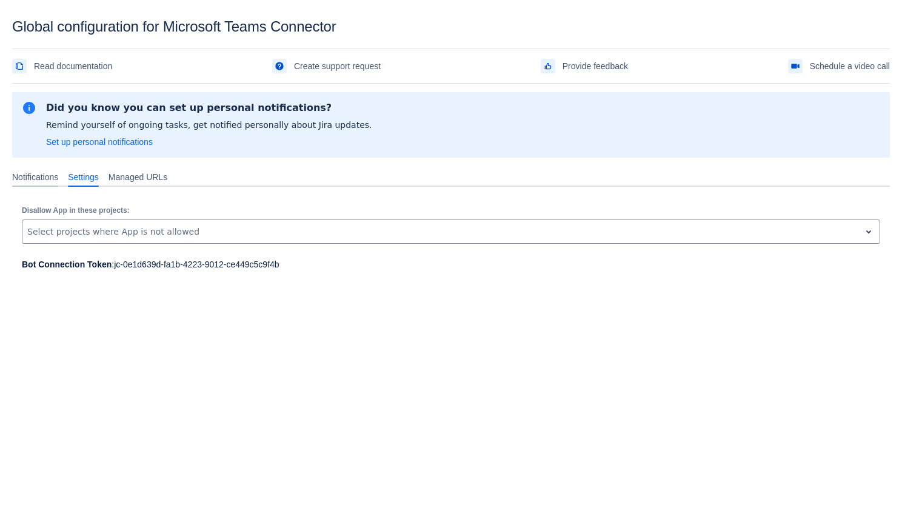
click at [58, 178] on span "Notifications" at bounding box center [35, 177] width 46 height 12
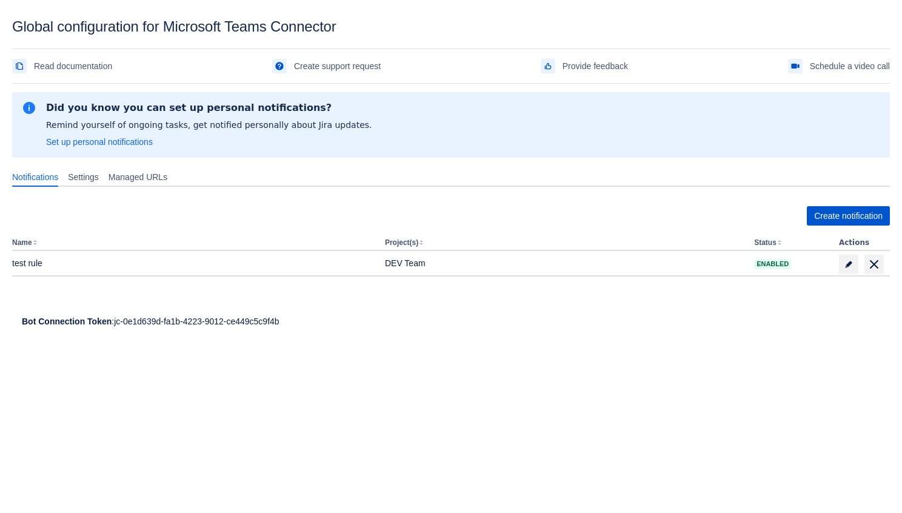
click at [826, 210] on span "Create notification" at bounding box center [848, 215] width 68 height 19
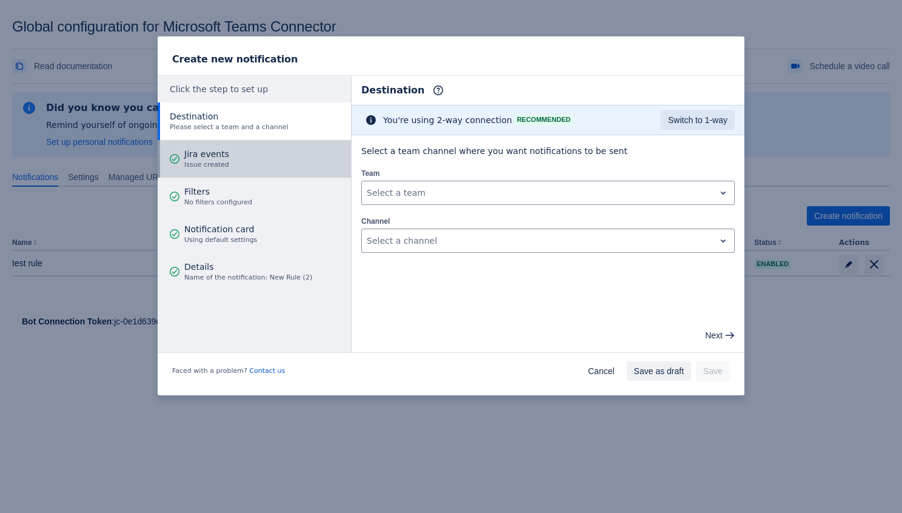
click at [247, 165] on button "Jira events Issue created" at bounding box center [254, 159] width 193 height 38
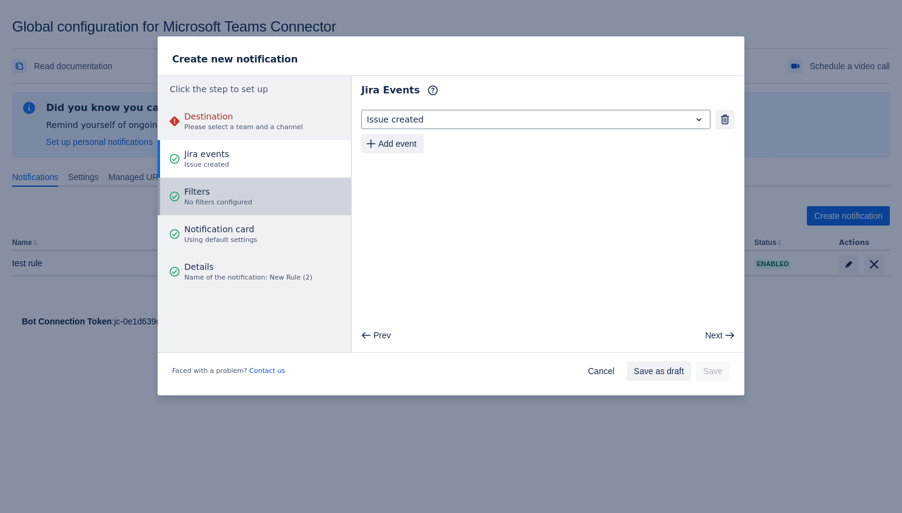
click at [228, 184] on div "Filters No filters configured" at bounding box center [218, 196] width 68 height 36
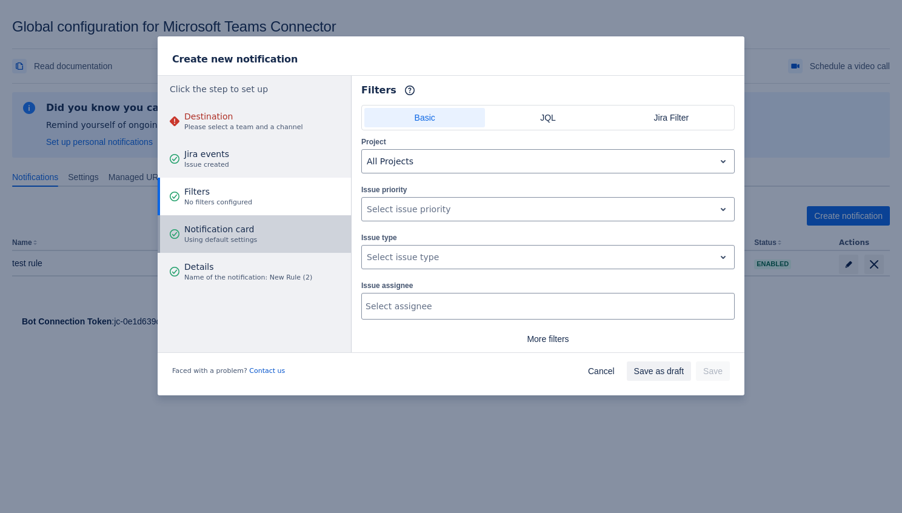
click at [216, 216] on div "Notification card Using default settings" at bounding box center [220, 234] width 73 height 36
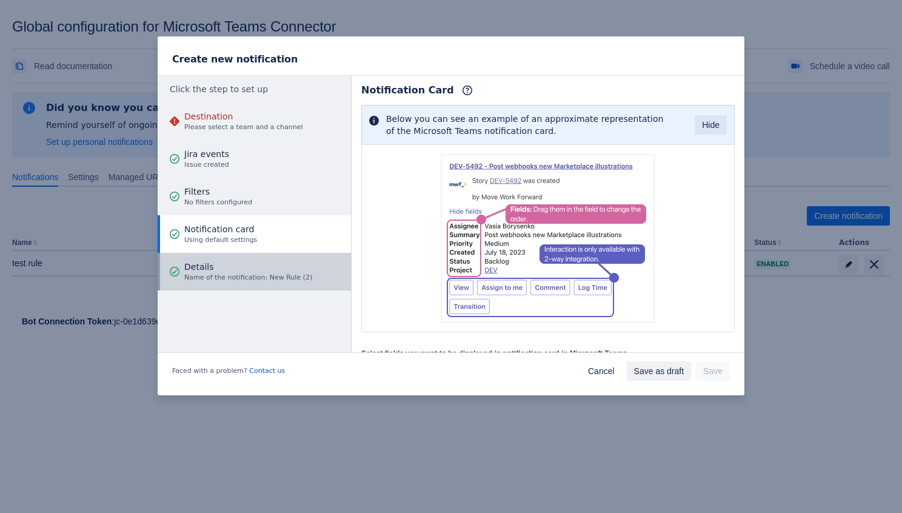
click at [202, 261] on span "Details" at bounding box center [248, 267] width 128 height 12
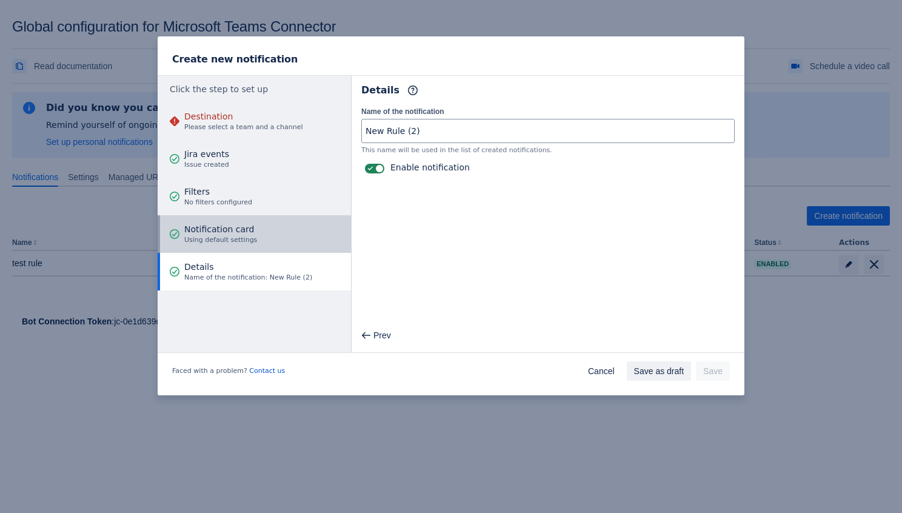
click at [243, 218] on div "Notification card Using default settings" at bounding box center [220, 234] width 73 height 36
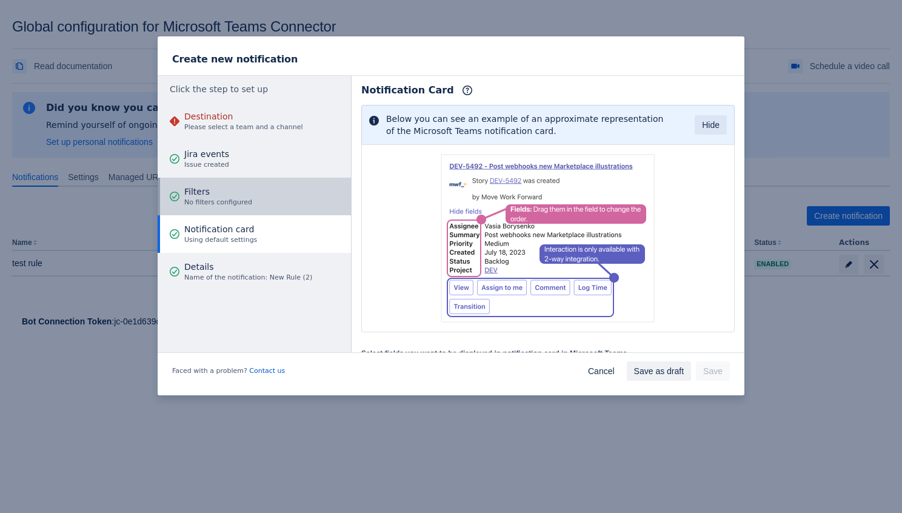
click at [247, 190] on span "Filters" at bounding box center [218, 191] width 68 height 12
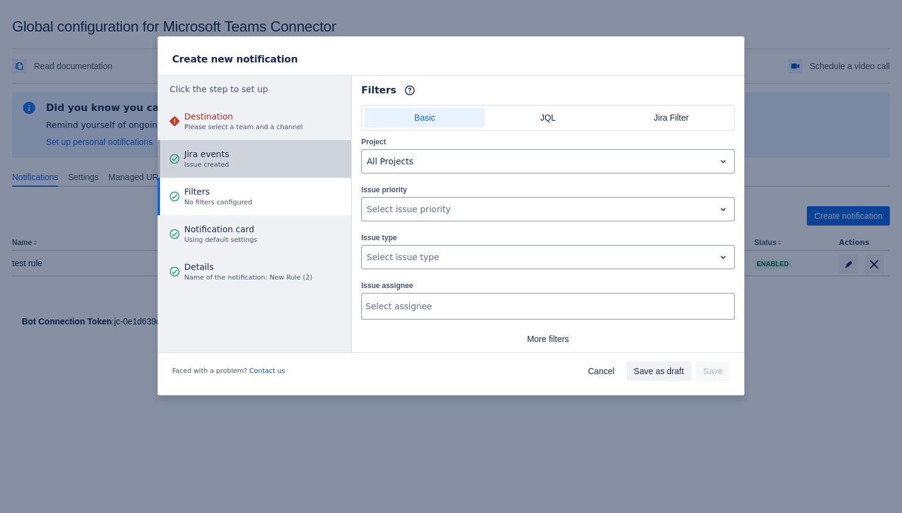
click at [251, 161] on button "Jira events Issue created" at bounding box center [254, 159] width 193 height 38
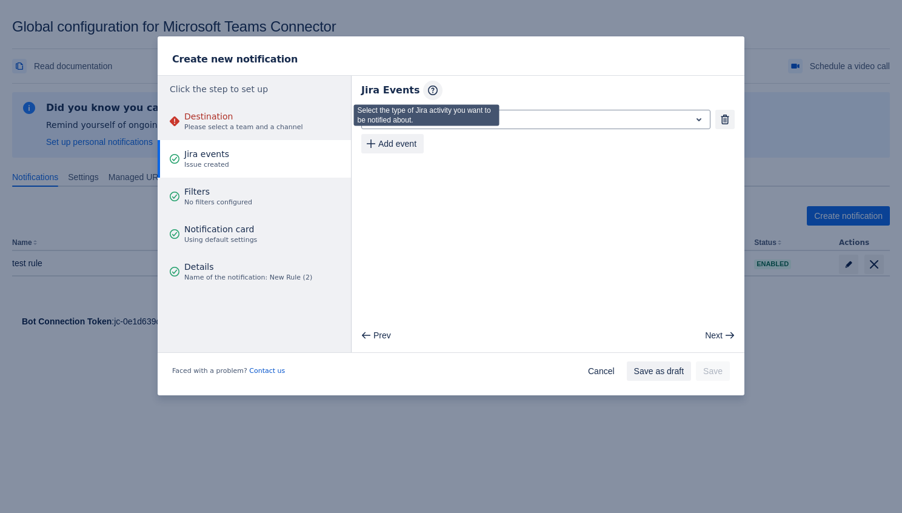
click at [428, 88] on span "button" at bounding box center [433, 90] width 10 height 10
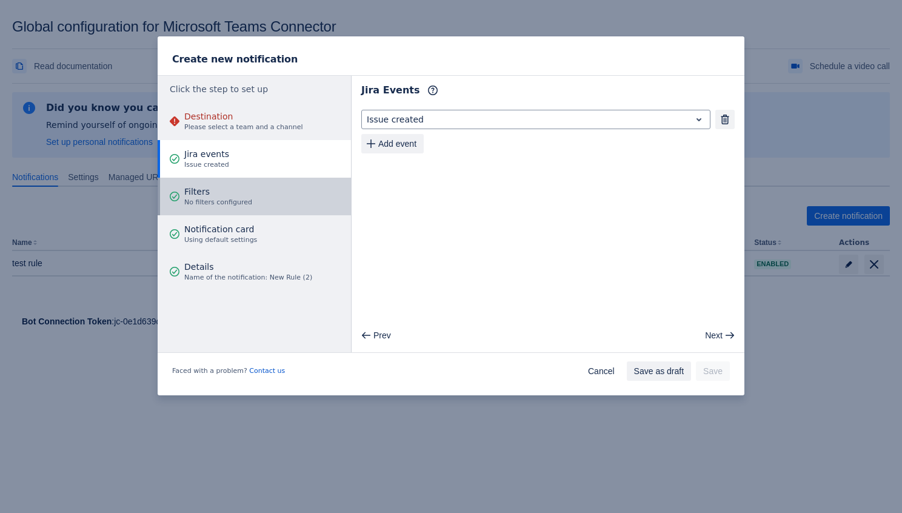
click at [268, 201] on button "Filters No filters configured" at bounding box center [254, 197] width 193 height 38
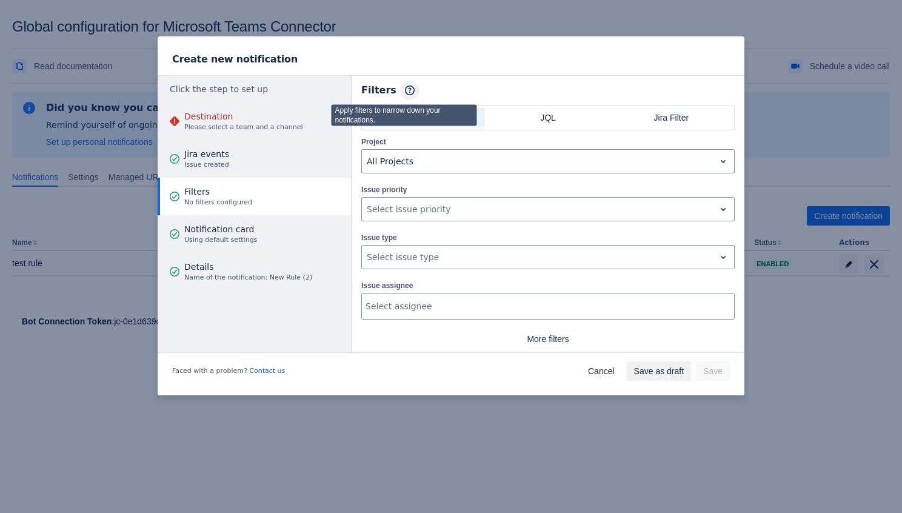
click at [402, 82] on button "Info" at bounding box center [409, 90] width 19 height 19
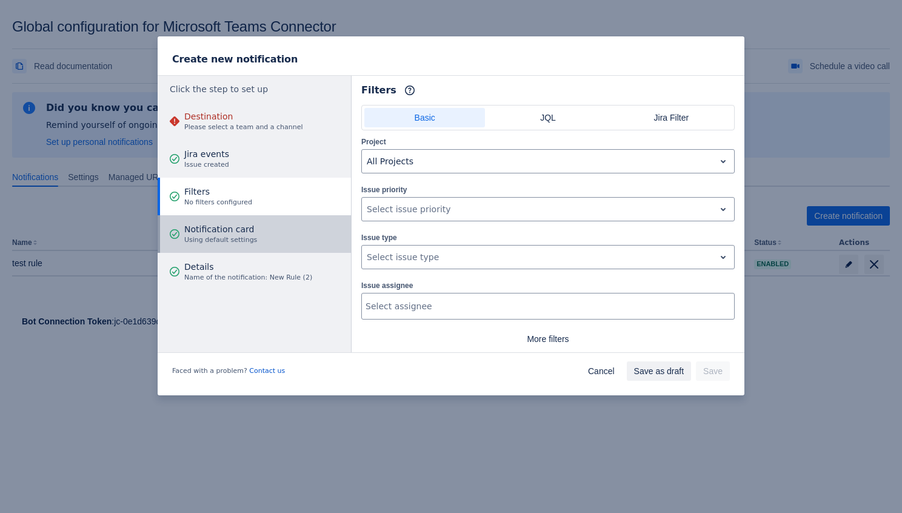
click at [249, 241] on span "Using default settings" at bounding box center [220, 240] width 73 height 10
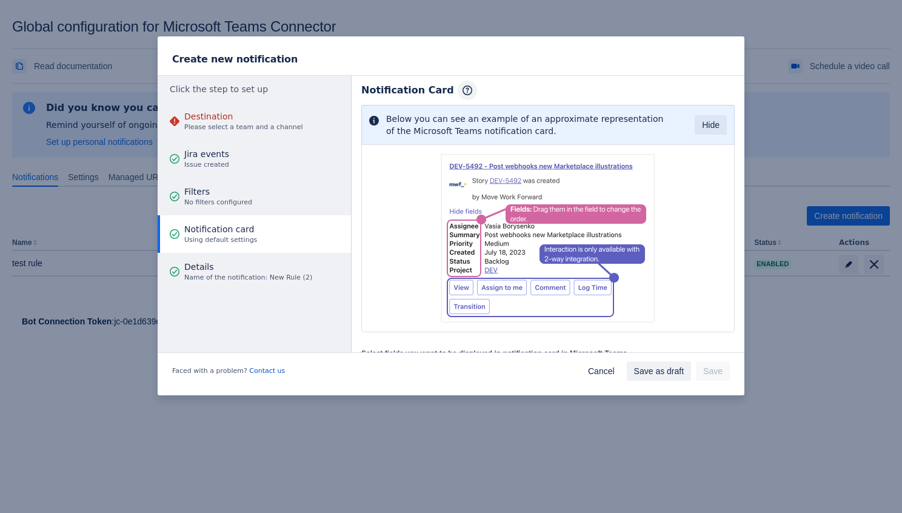
click at [462, 86] on span "button" at bounding box center [467, 90] width 10 height 10
click at [462, 87] on span "button" at bounding box center [467, 90] width 10 height 10
click at [531, 81] on div "Notification Card Info" at bounding box center [547, 90] width 373 height 19
click at [694, 130] on button "Hide" at bounding box center [710, 124] width 32 height 19
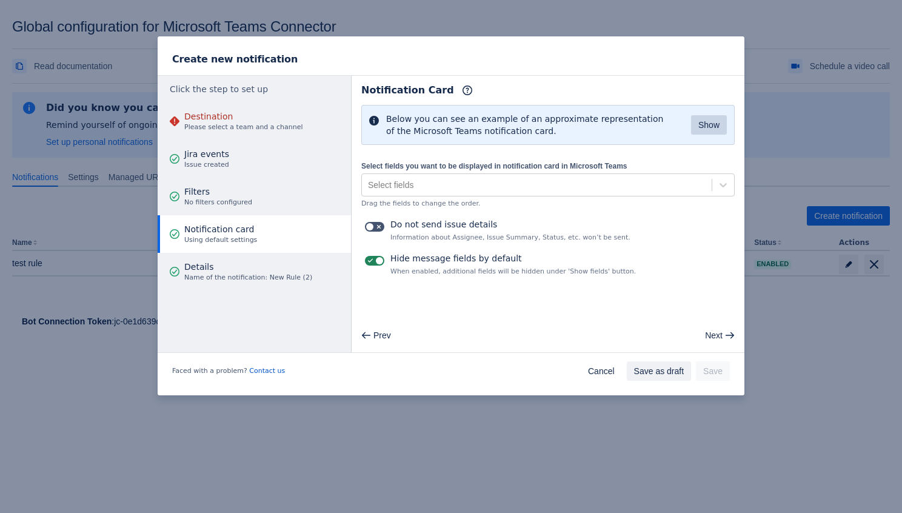
click at [695, 130] on button "Show" at bounding box center [709, 124] width 36 height 19
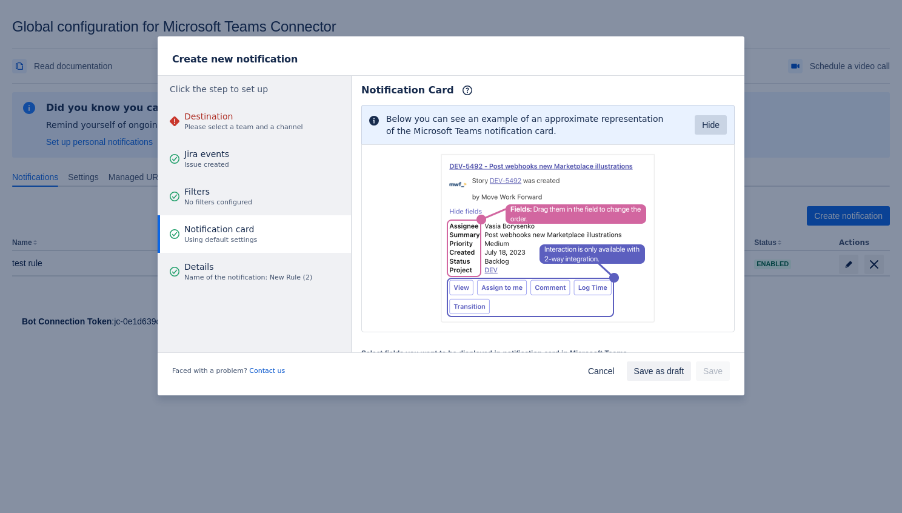
click at [695, 130] on button "Hide" at bounding box center [710, 124] width 32 height 19
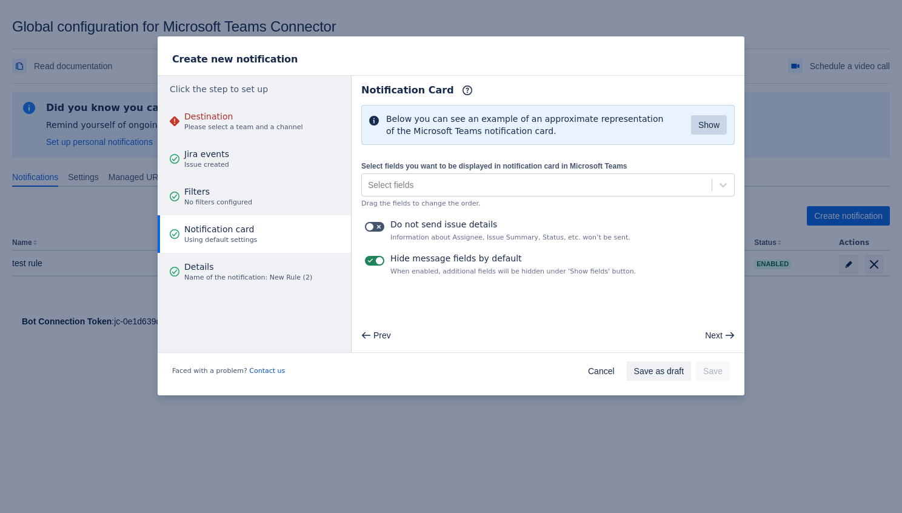
click at [695, 130] on button "Show" at bounding box center [709, 124] width 36 height 19
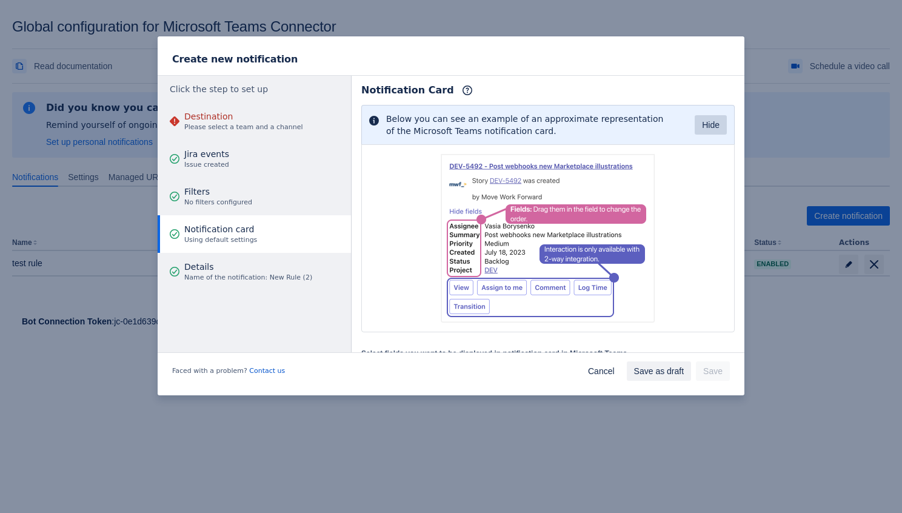
click at [695, 130] on button "Hide" at bounding box center [710, 124] width 32 height 19
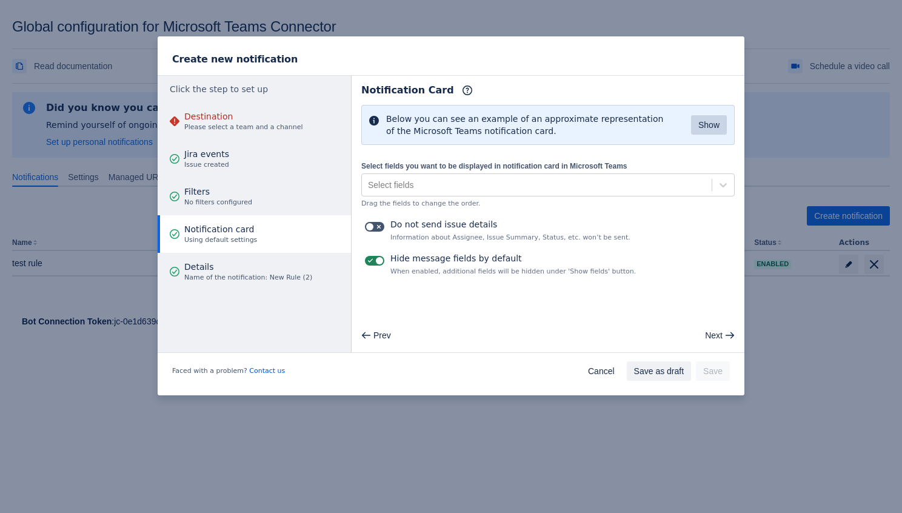
click at [695, 130] on button "Show" at bounding box center [709, 124] width 36 height 19
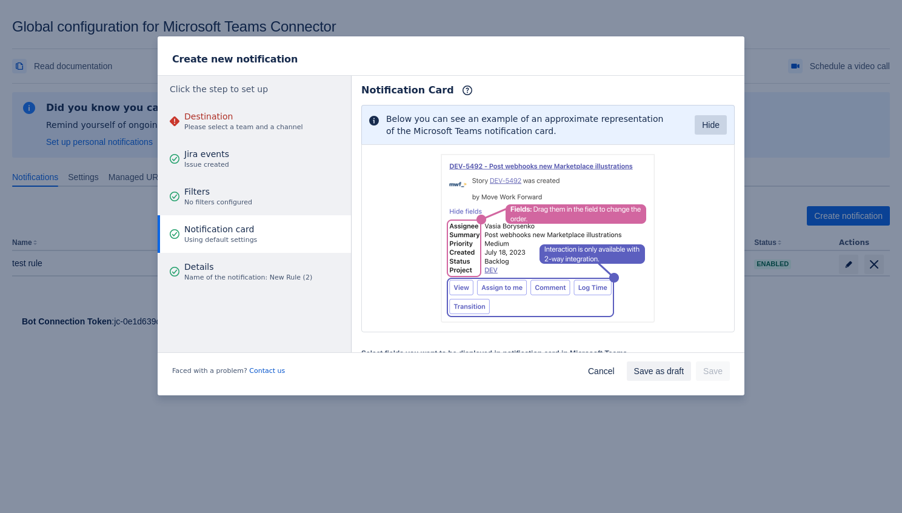
click at [695, 130] on button "Hide" at bounding box center [710, 124] width 32 height 19
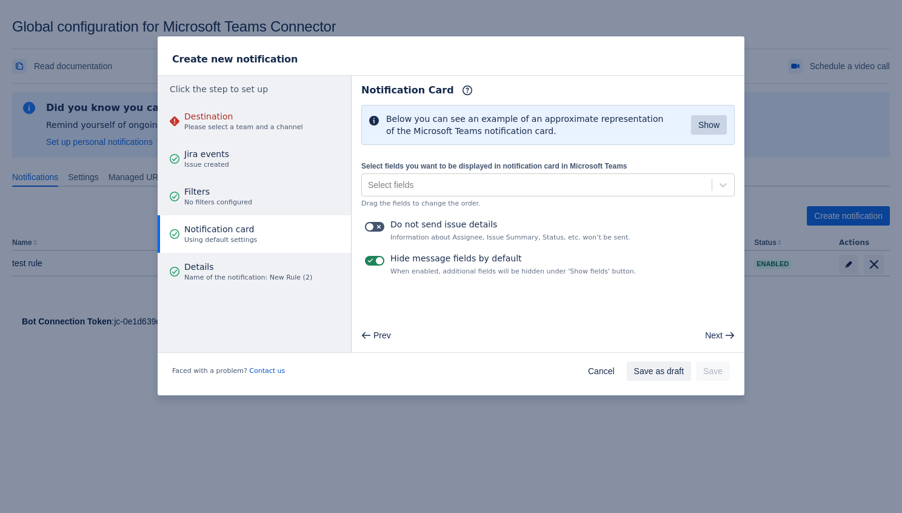
click at [695, 130] on button "Show" at bounding box center [709, 124] width 36 height 19
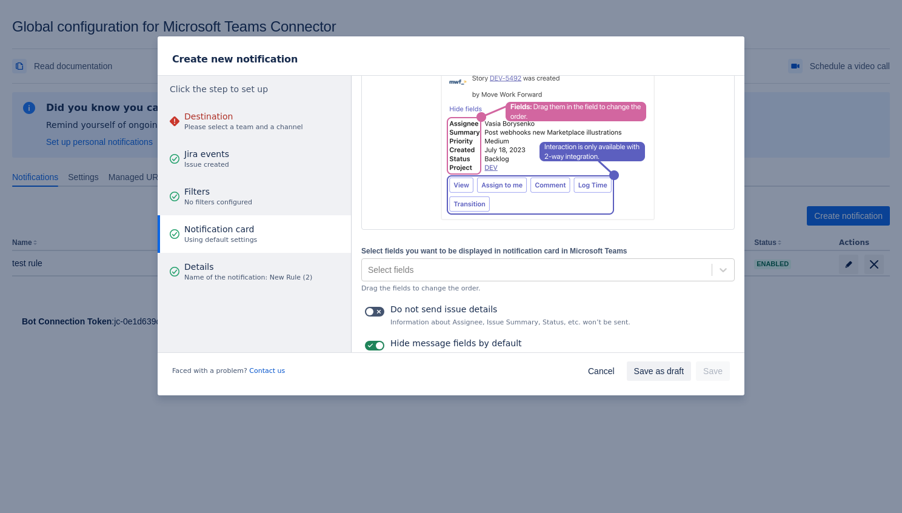
scroll to position [145, 0]
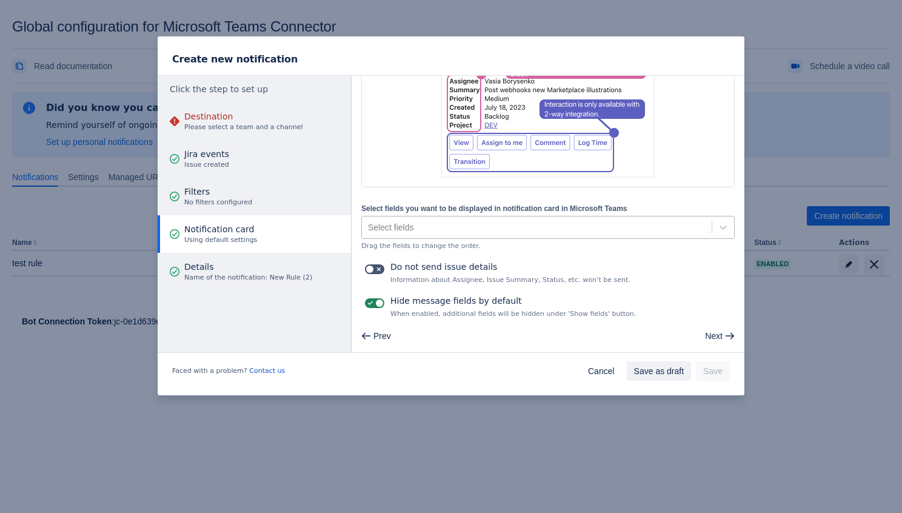
click at [517, 229] on div "Select fields" at bounding box center [537, 227] width 350 height 19
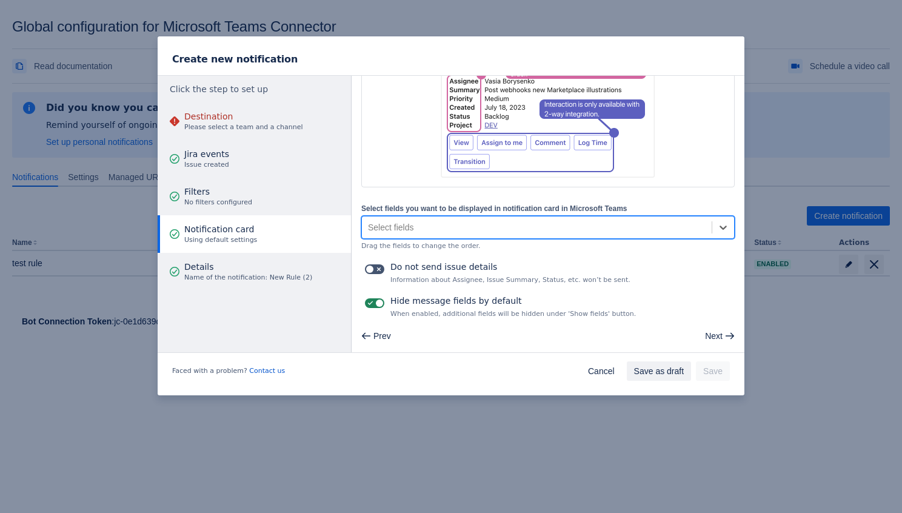
click at [577, 150] on div "Below you can see an example of an approximate representation of the Microsoft …" at bounding box center [547, 139] width 373 height 359
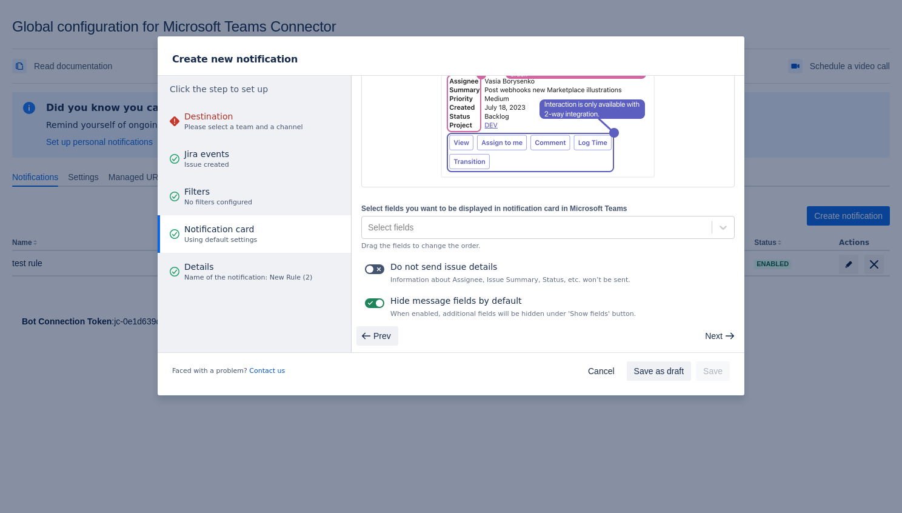
click at [389, 331] on span "Prev" at bounding box center [382, 335] width 18 height 19
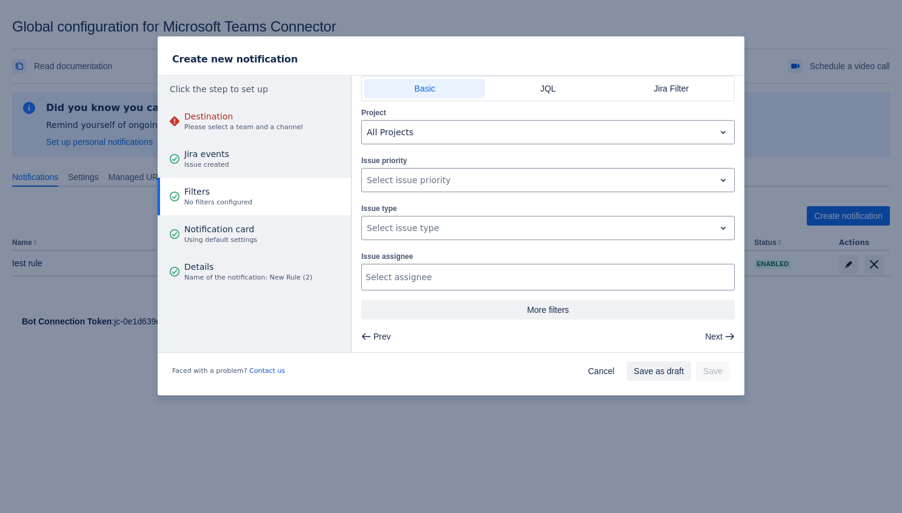
click at [521, 307] on span "More filters" at bounding box center [547, 309] width 359 height 19
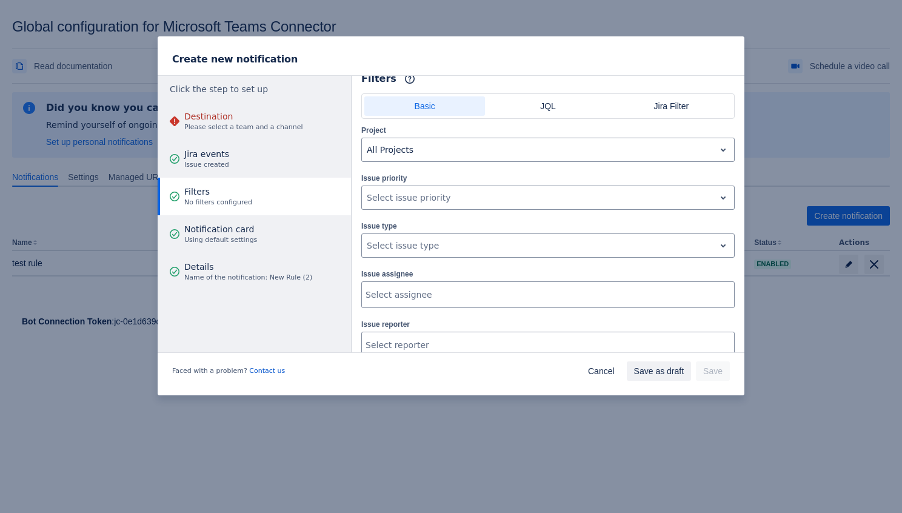
scroll to position [0, 0]
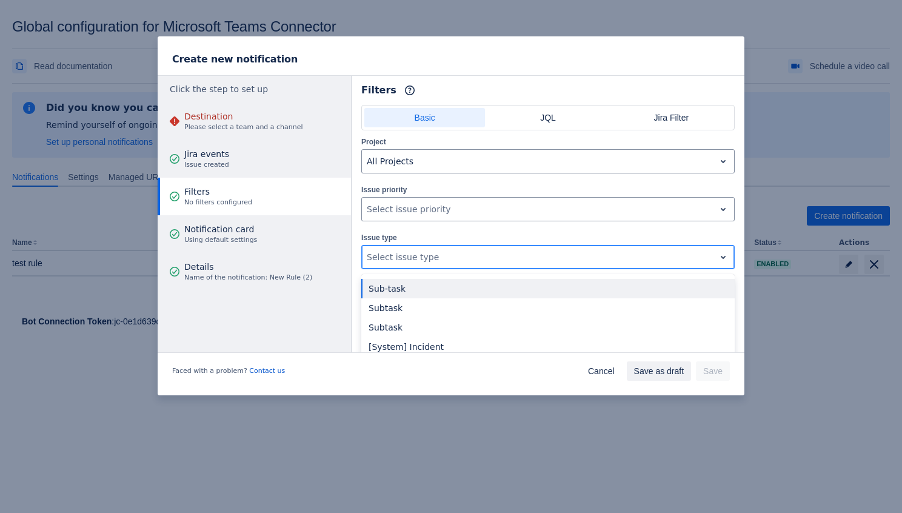
click at [513, 256] on div at bounding box center [538, 257] width 343 height 15
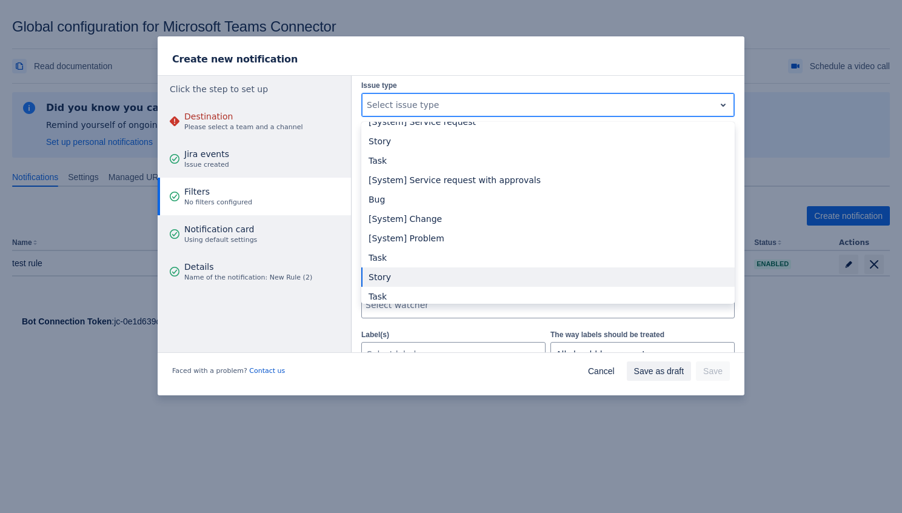
scroll to position [117, 0]
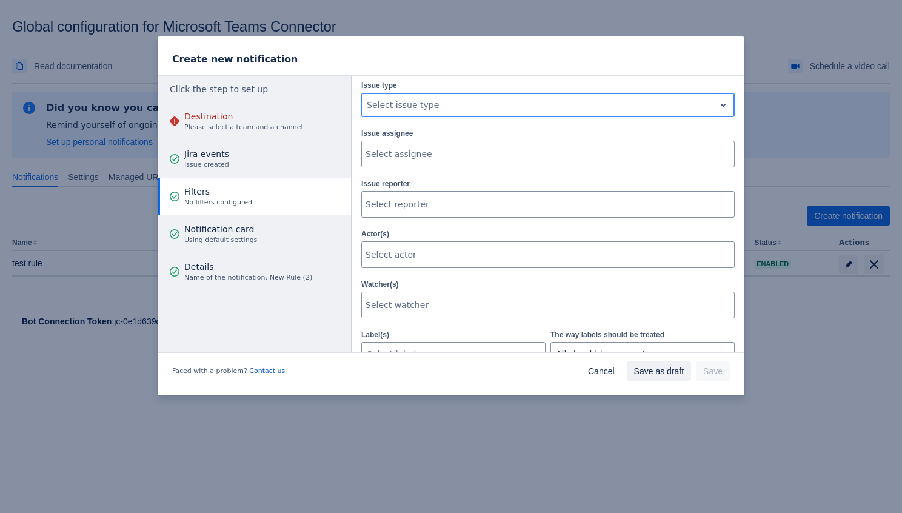
click at [524, 95] on div "Select issue type" at bounding box center [538, 104] width 353 height 19
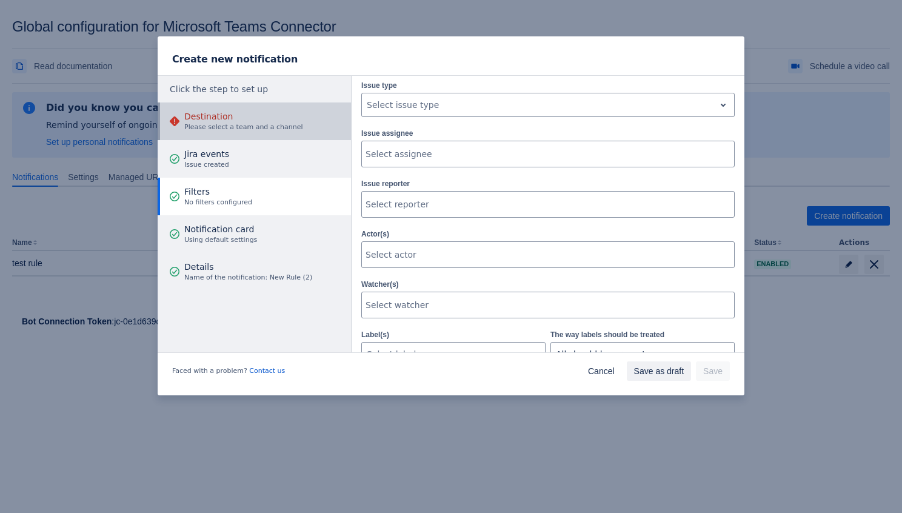
click at [238, 128] on span "Please select a team and a channel" at bounding box center [243, 127] width 119 height 10
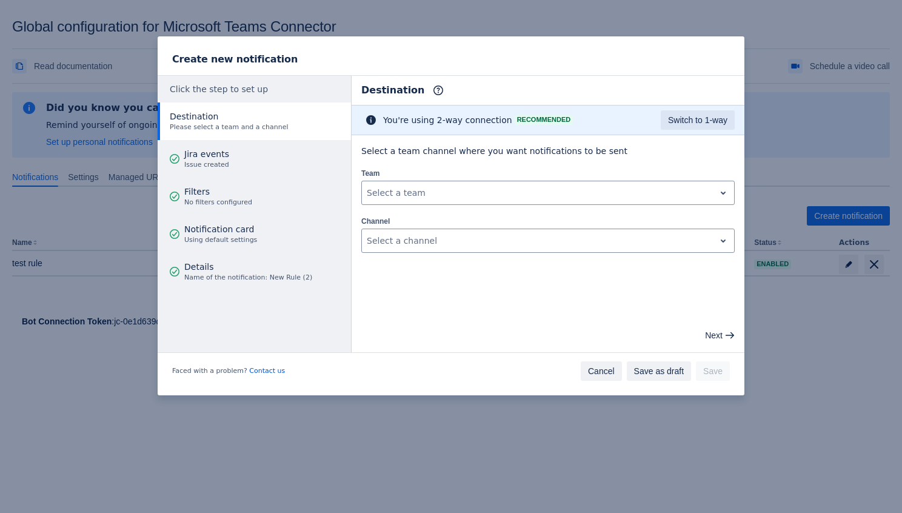
click at [607, 367] on span "Cancel" at bounding box center [601, 370] width 27 height 19
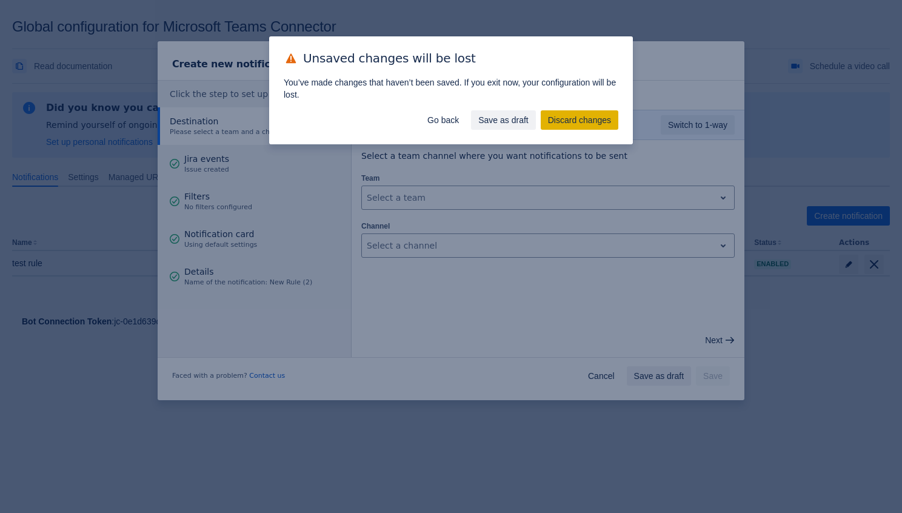
click at [560, 124] on span "Discard changes" at bounding box center [579, 119] width 63 height 19
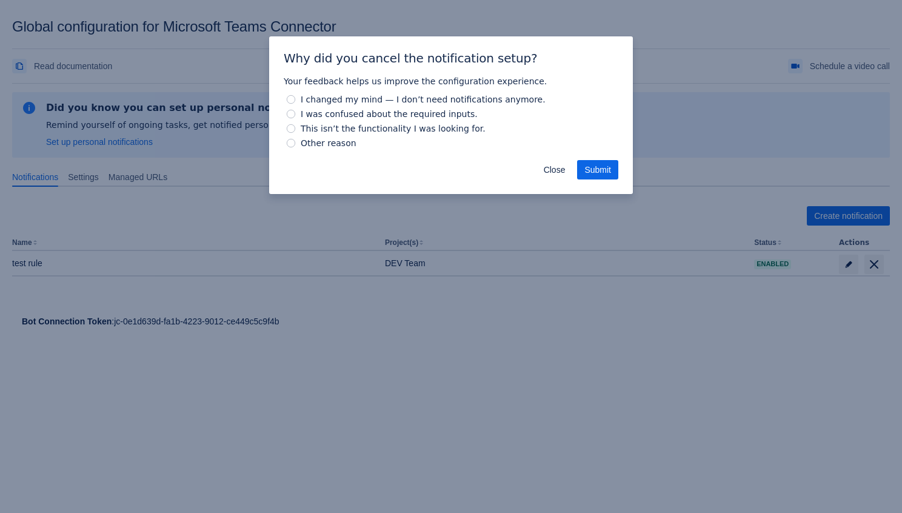
click at [319, 142] on span "Other reason" at bounding box center [328, 143] width 61 height 15
click at [295, 142] on input "Other reason" at bounding box center [291, 143] width 8 height 8
radio input "true"
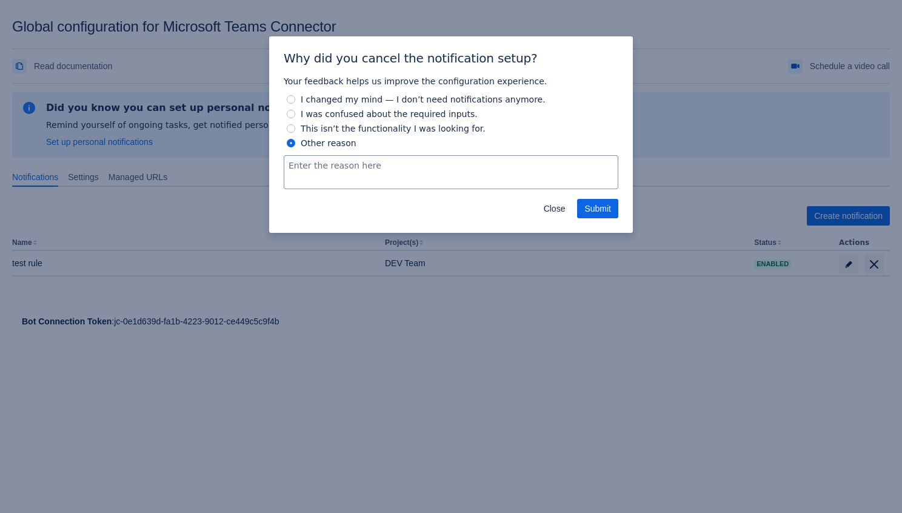
click at [613, 219] on div "Close Submit" at bounding box center [451, 211] width 364 height 44
click at [601, 208] on span "Submit" at bounding box center [597, 208] width 27 height 19
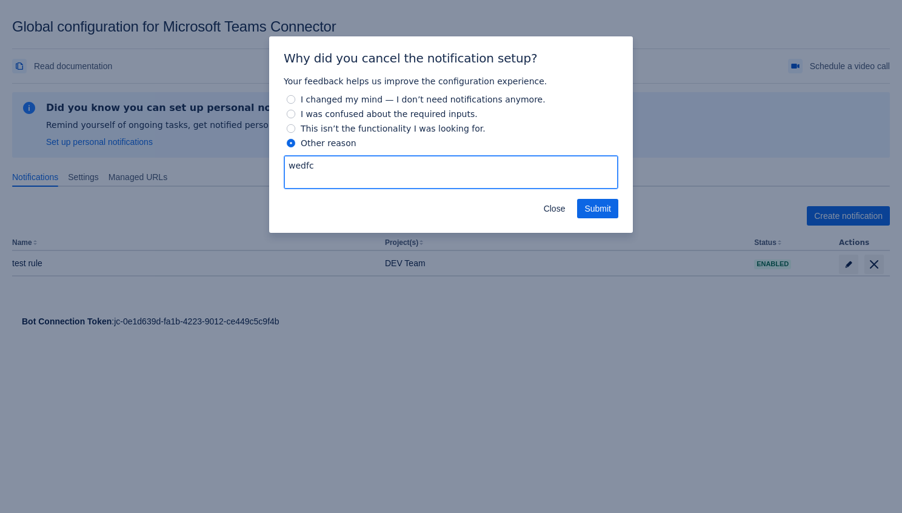
type textarea "wedfcw"
click at [582, 207] on button "Submit" at bounding box center [597, 208] width 41 height 19
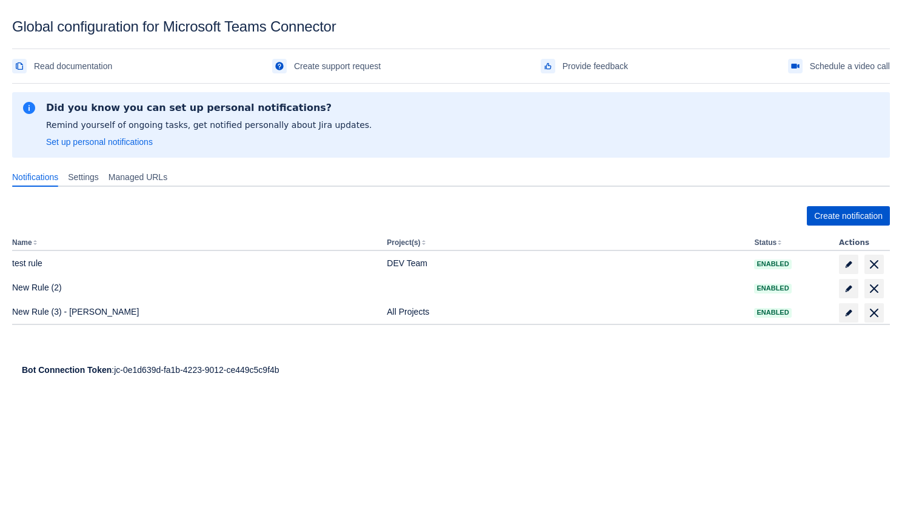
click at [814, 217] on span "Create notification" at bounding box center [848, 215] width 68 height 19
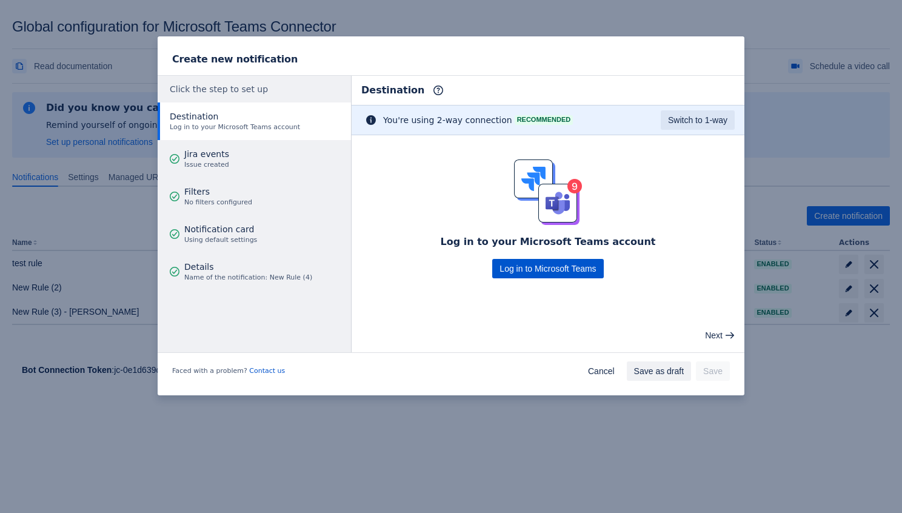
click at [502, 263] on span "Log in to Microsoft Teams" at bounding box center [547, 268] width 96 height 19
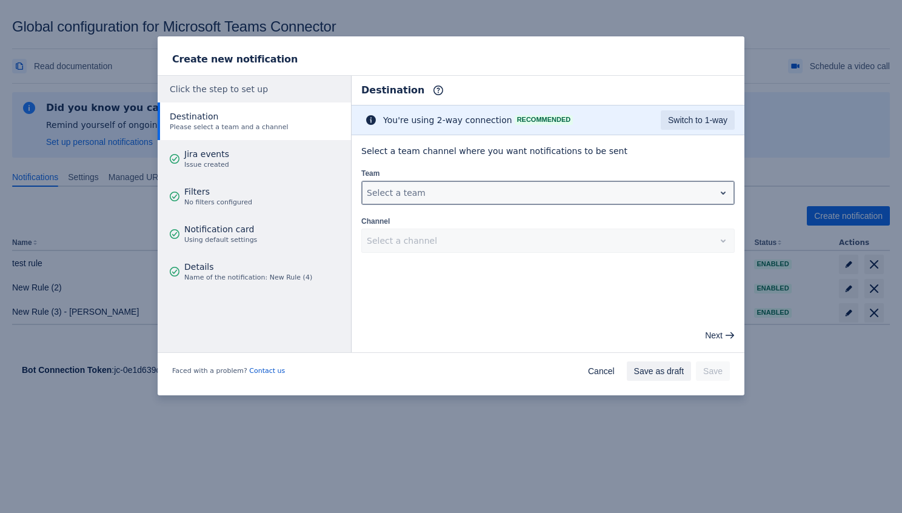
click at [392, 187] on div at bounding box center [538, 192] width 343 height 15
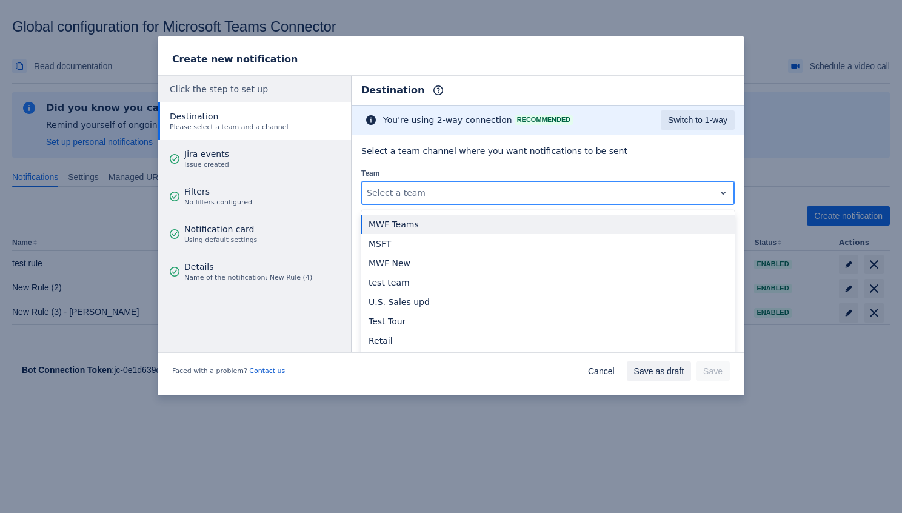
type input "v"
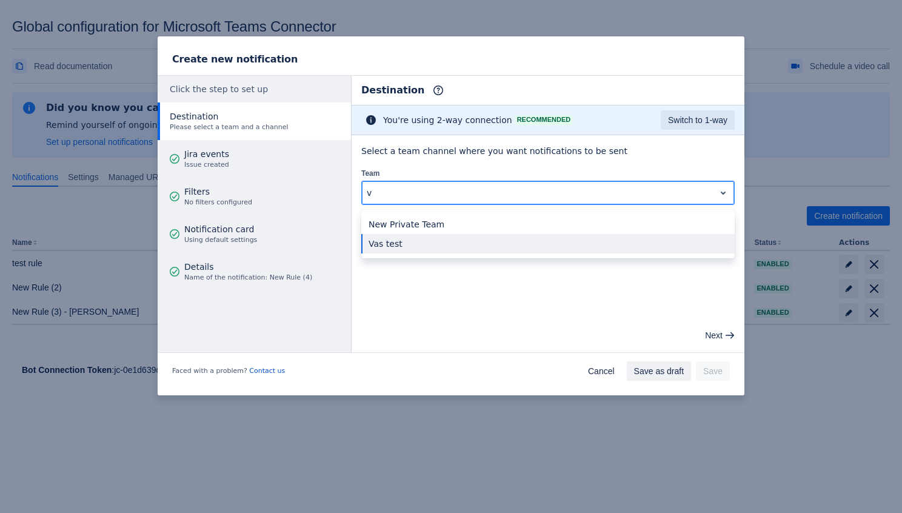
click at [408, 242] on div "Vas test" at bounding box center [547, 243] width 373 height 19
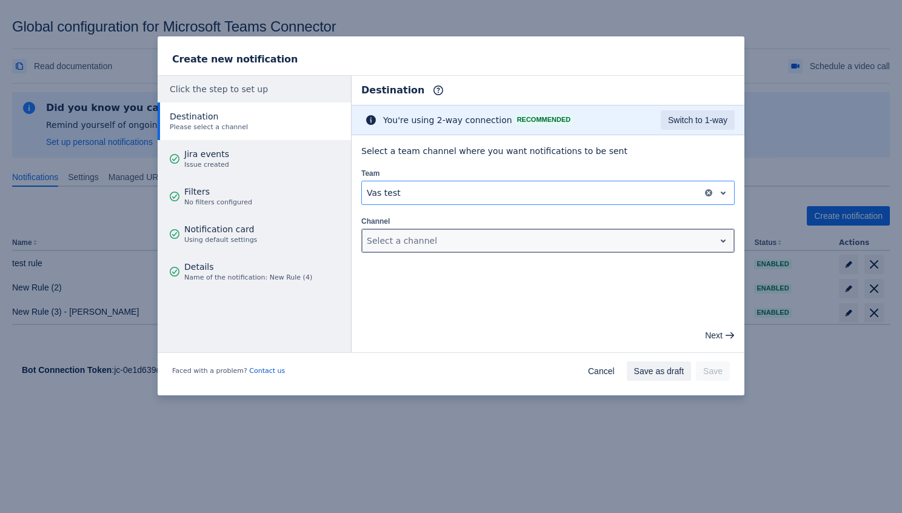
click at [409, 234] on div at bounding box center [538, 240] width 343 height 15
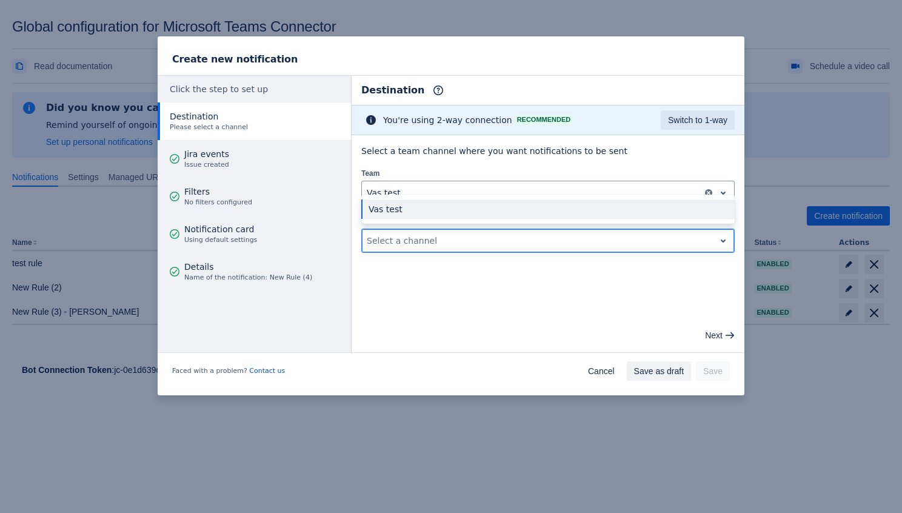
click at [401, 207] on div "Vas test" at bounding box center [547, 208] width 373 height 19
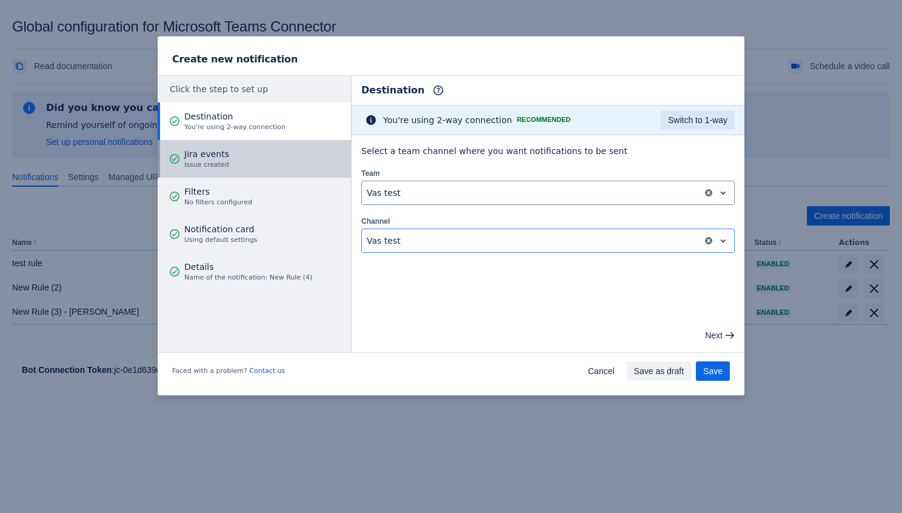
click at [208, 155] on span "Jira events" at bounding box center [206, 154] width 45 height 12
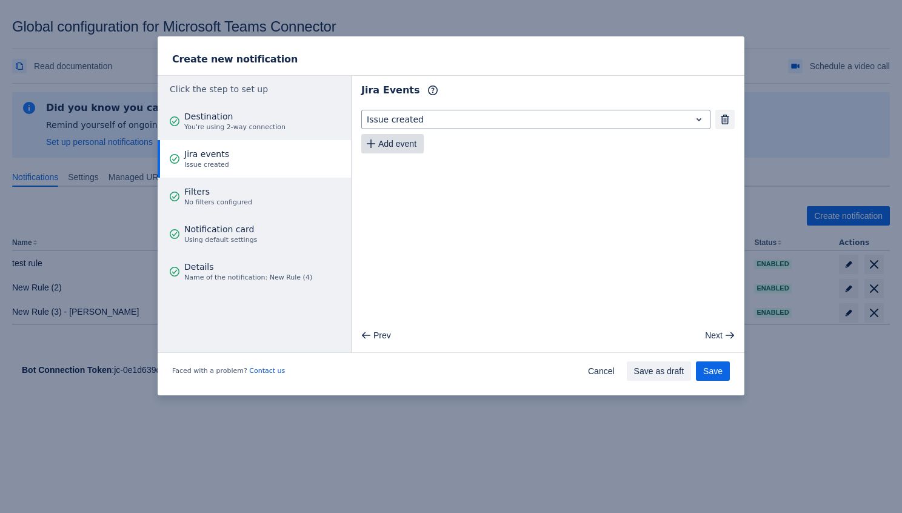
click at [393, 143] on span "Add event" at bounding box center [397, 143] width 38 height 19
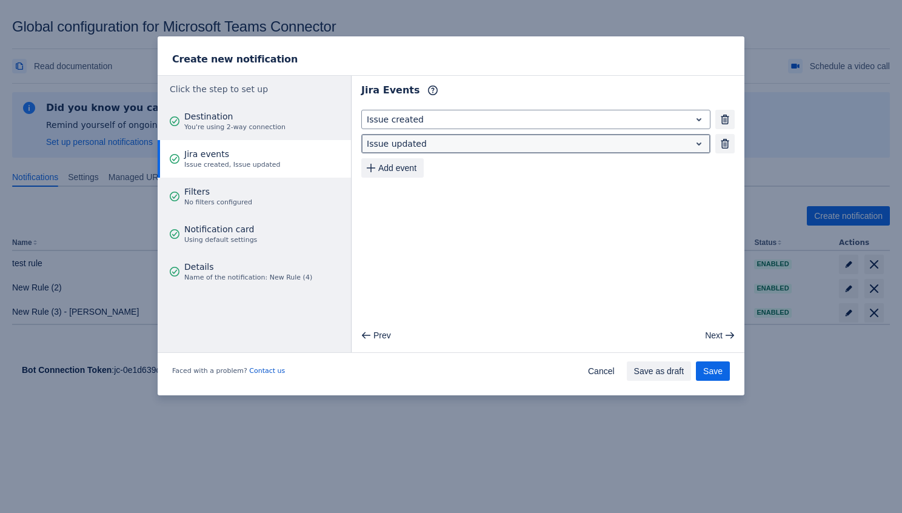
click at [424, 144] on div at bounding box center [526, 143] width 319 height 15
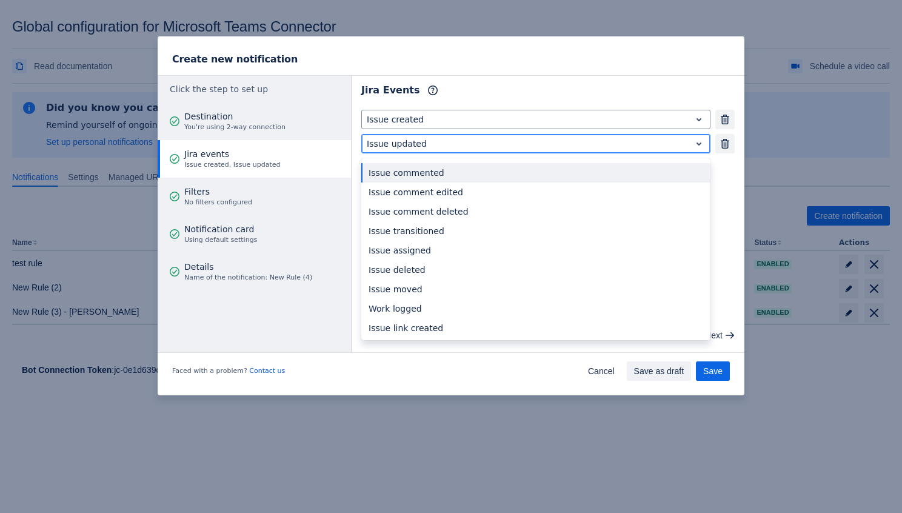
click at [419, 171] on div "Issue commented" at bounding box center [535, 172] width 349 height 19
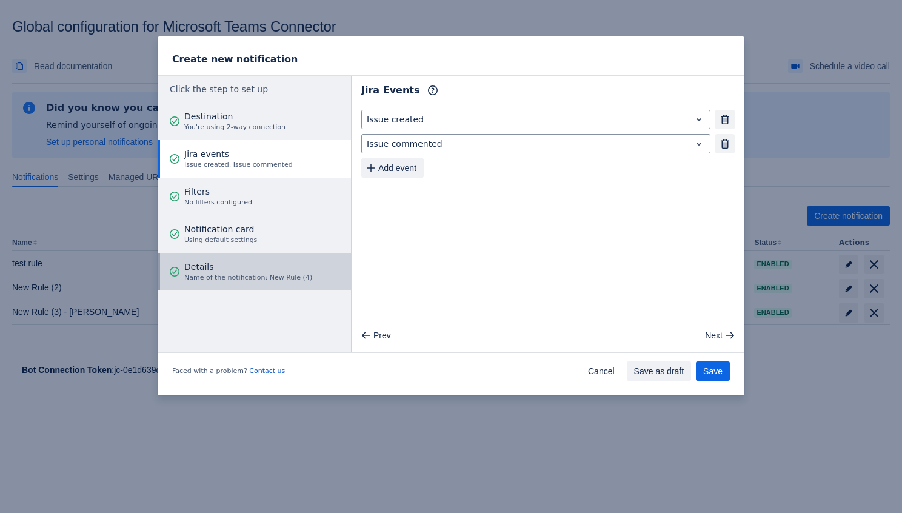
click at [281, 270] on span "Details" at bounding box center [248, 267] width 128 height 12
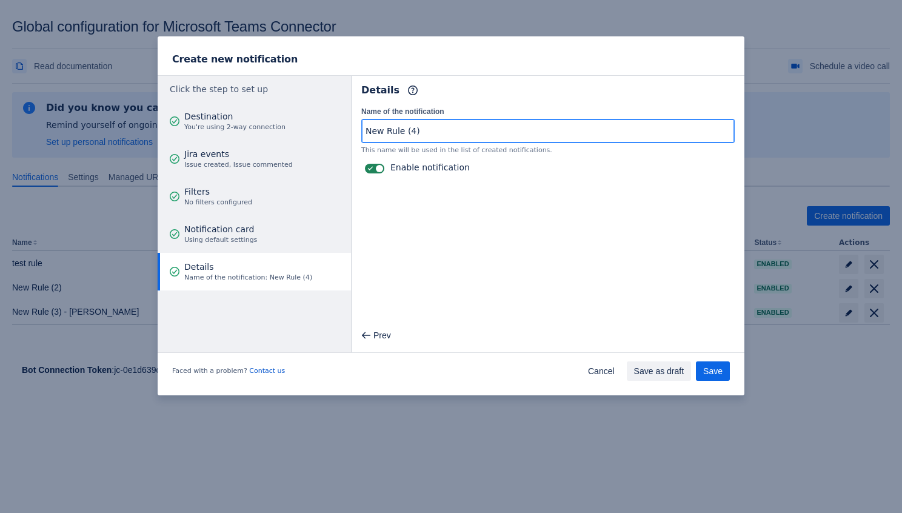
drag, startPoint x: 403, startPoint y: 128, endPoint x: 325, endPoint y: 127, distance: 77.6
click at [325, 127] on div "Click the step to set up Destination You're using 2-way connection Jira events …" at bounding box center [451, 214] width 587 height 278
type input "Vas test (4)"
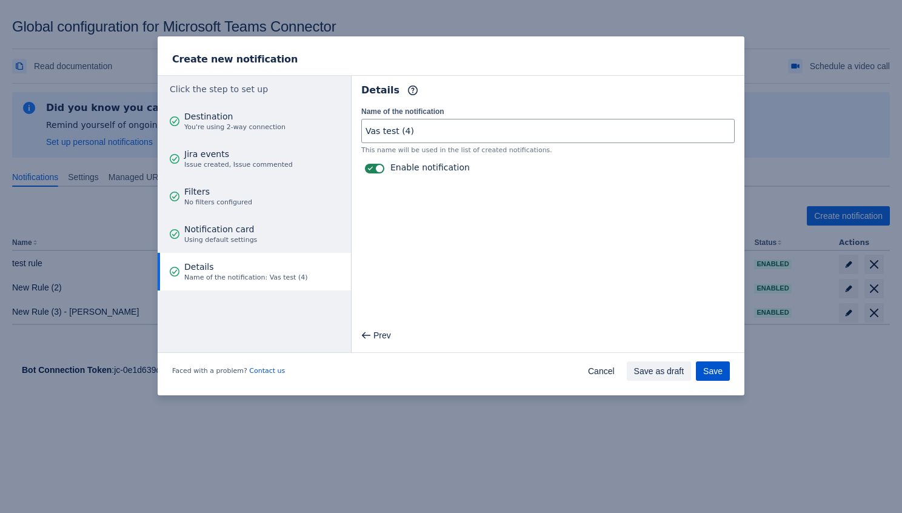
click at [708, 370] on span "Save" at bounding box center [712, 370] width 19 height 19
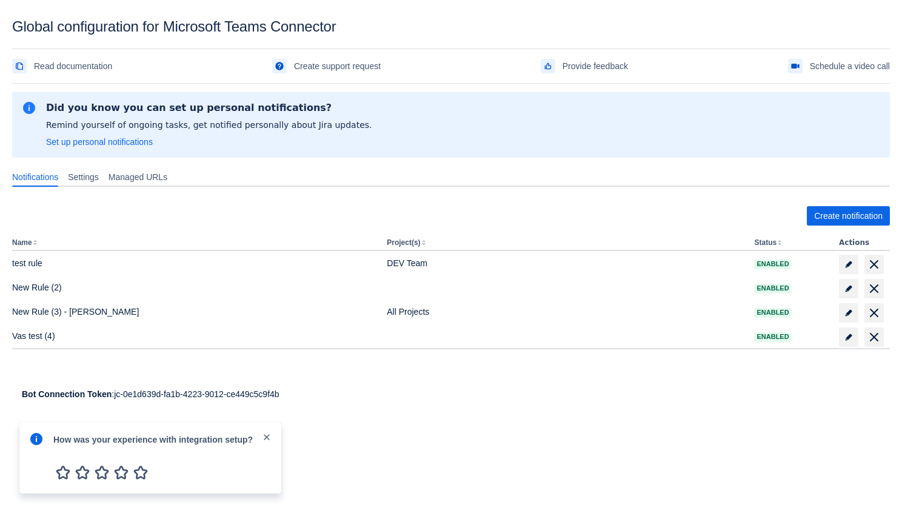
scroll to position [4, 0]
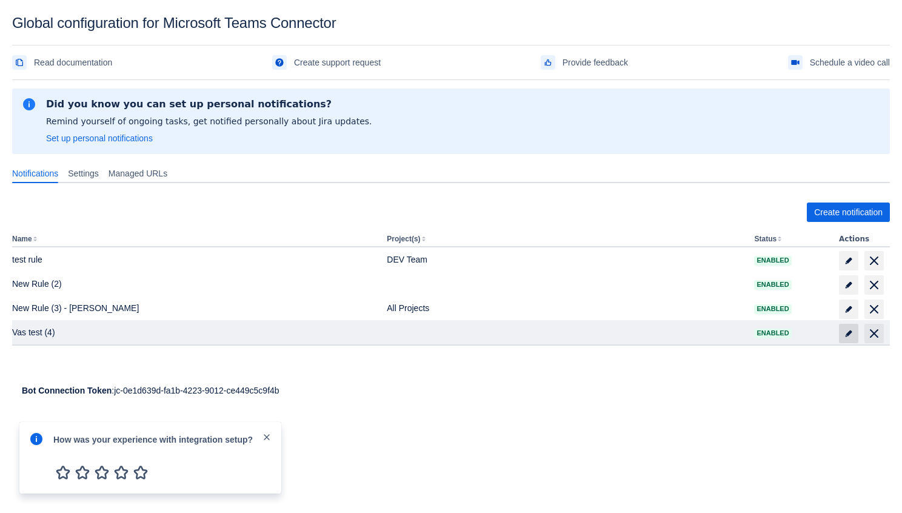
click at [845, 334] on span "edit" at bounding box center [848, 333] width 10 height 10
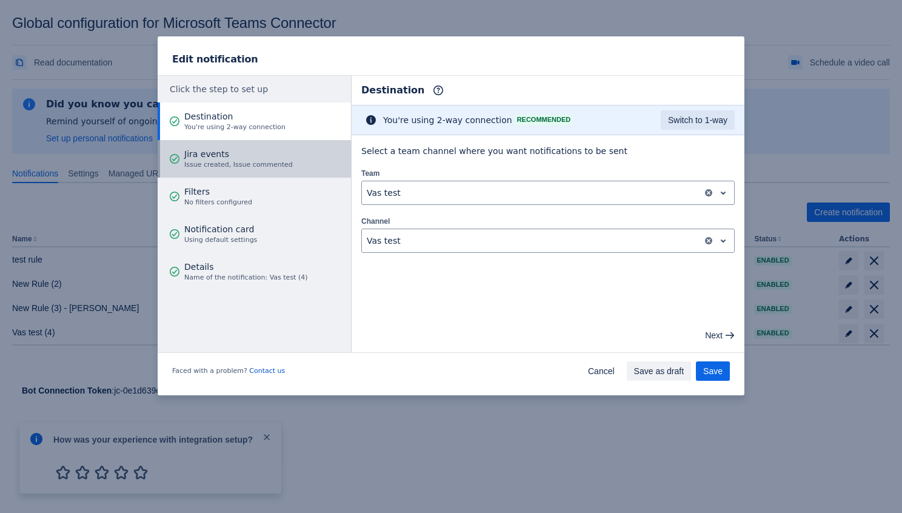
click at [196, 154] on span "Jira events" at bounding box center [238, 154] width 108 height 12
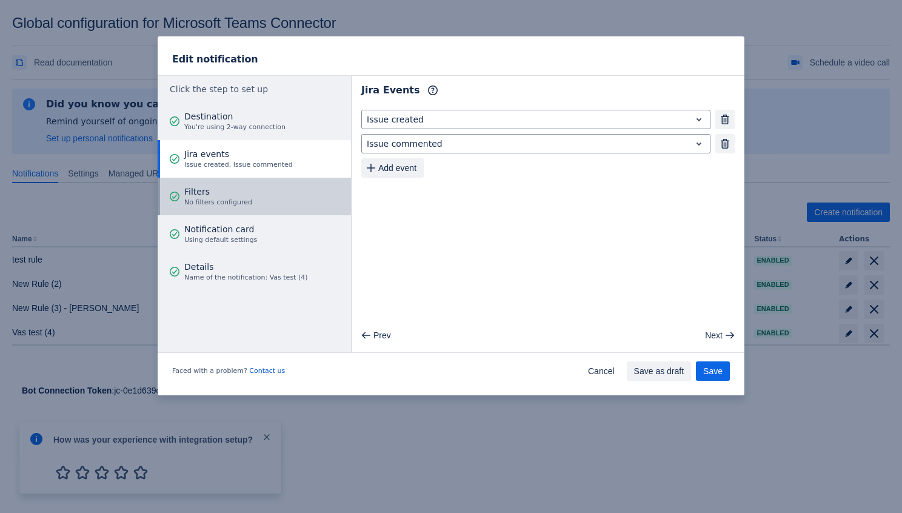
click at [215, 190] on span "Filters" at bounding box center [218, 191] width 68 height 12
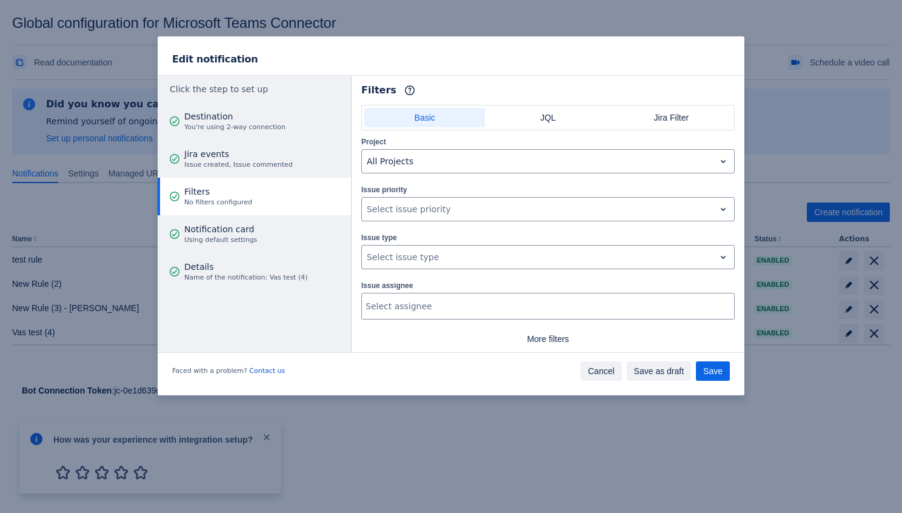
click at [596, 374] on span "Cancel" at bounding box center [601, 370] width 27 height 19
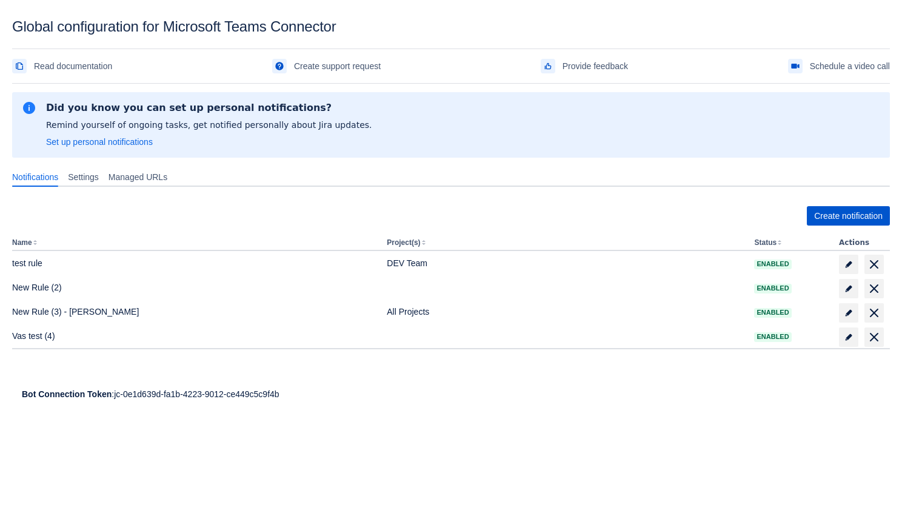
click at [806, 213] on button "Create notification" at bounding box center [847, 215] width 83 height 19
